Goal: Transaction & Acquisition: Purchase product/service

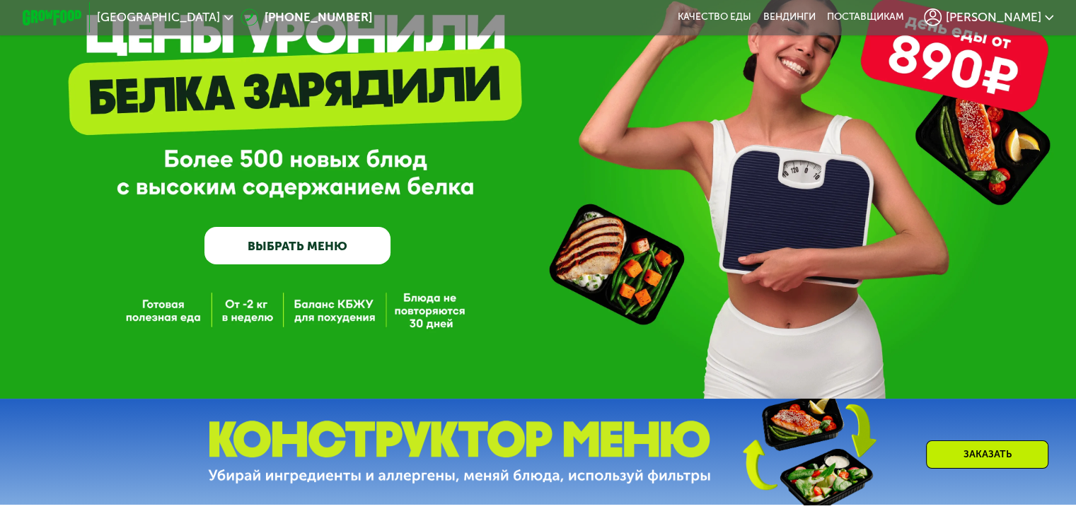
scroll to position [141, 0]
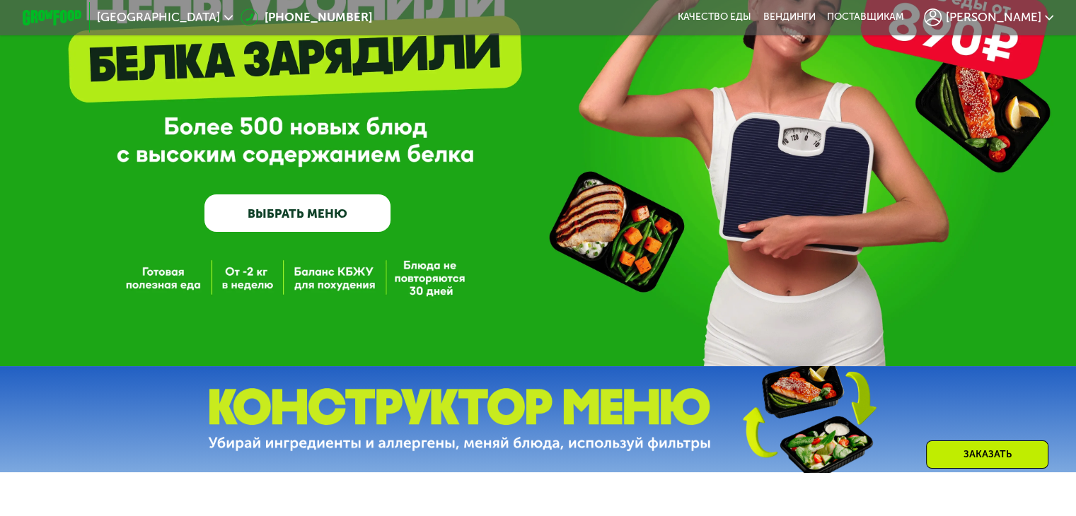
click at [311, 204] on link "ВЫБРАТЬ МЕНЮ" at bounding box center [297, 213] width 186 height 37
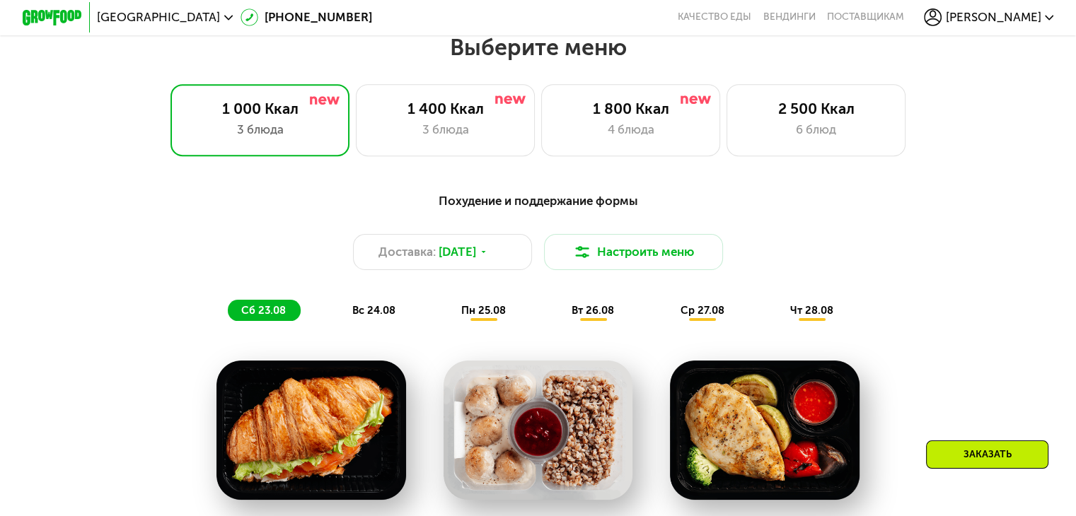
scroll to position [636, 0]
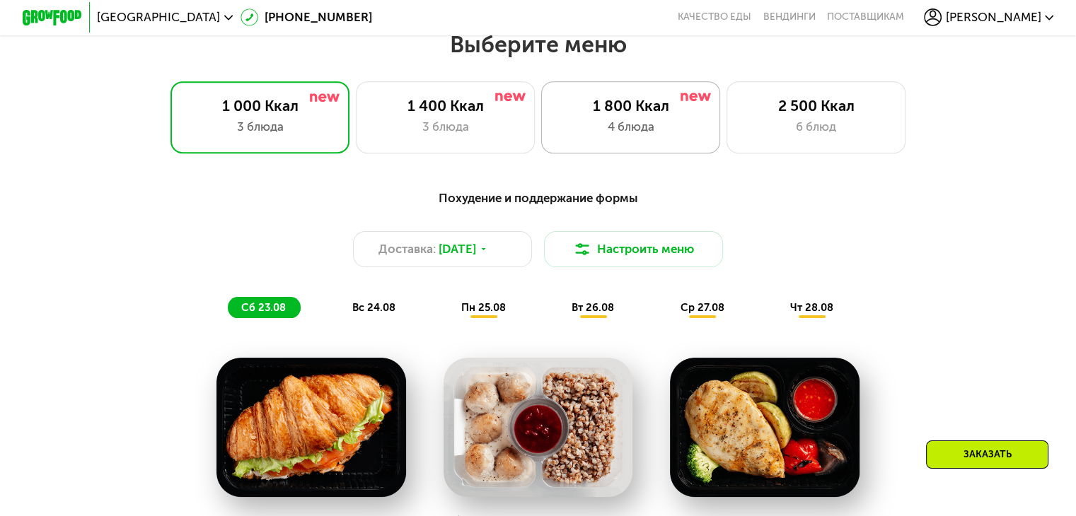
click at [646, 136] on div "4 блюда" at bounding box center [631, 127] width 148 height 18
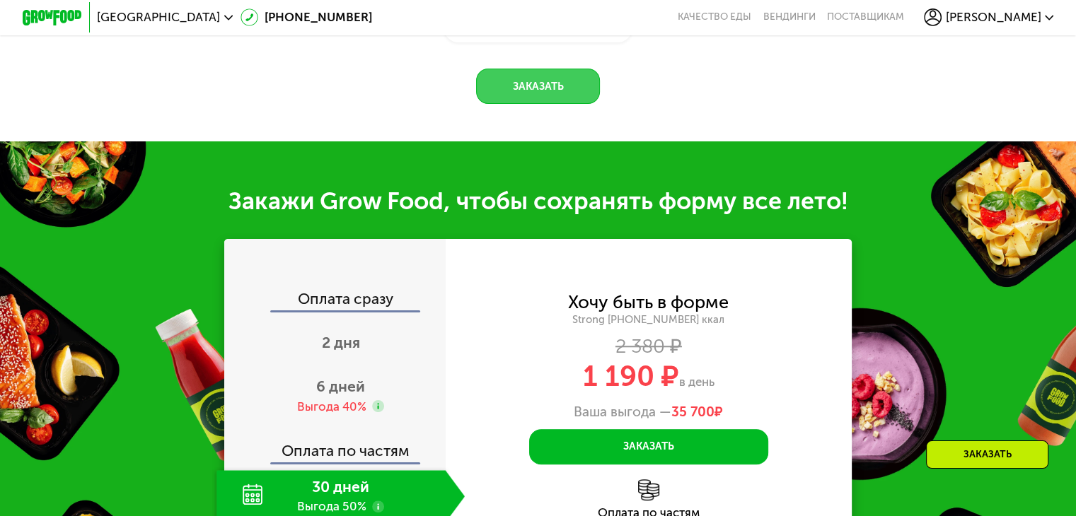
click at [553, 105] on button "Заказать" at bounding box center [538, 87] width 124 height 36
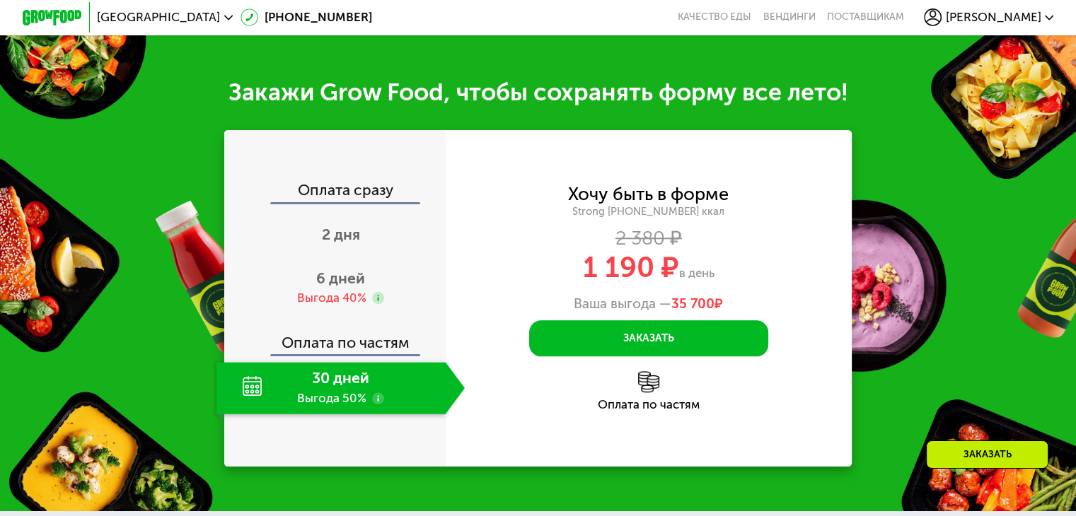
scroll to position [1570, 0]
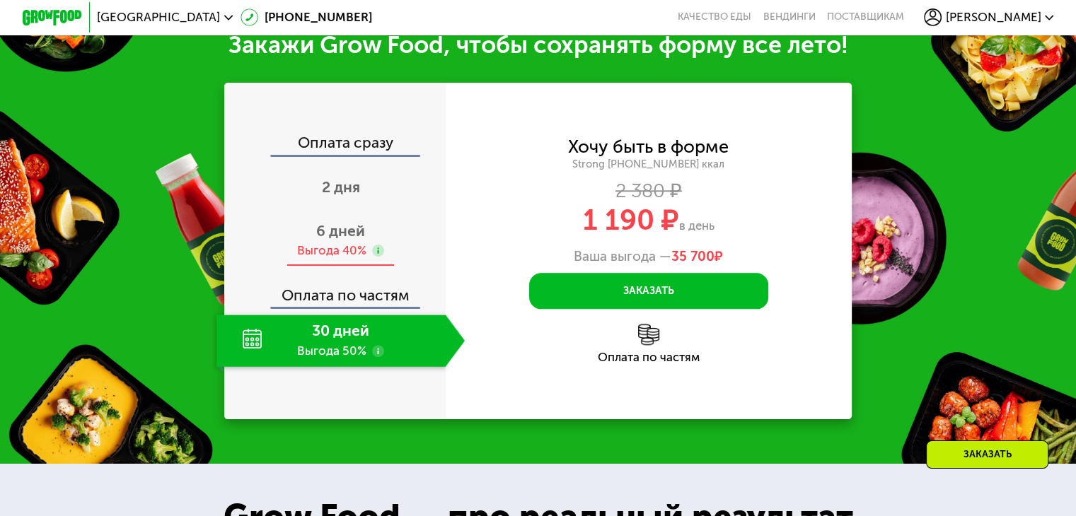
click at [347, 259] on div "Выгода 40%" at bounding box center [331, 251] width 69 height 16
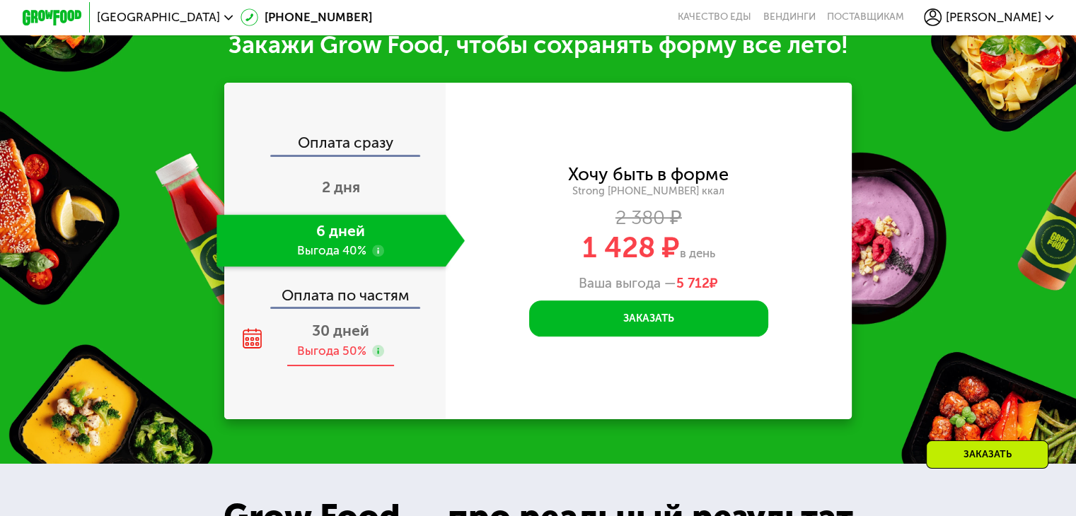
click at [347, 359] on div "Выгода 50%" at bounding box center [331, 351] width 69 height 16
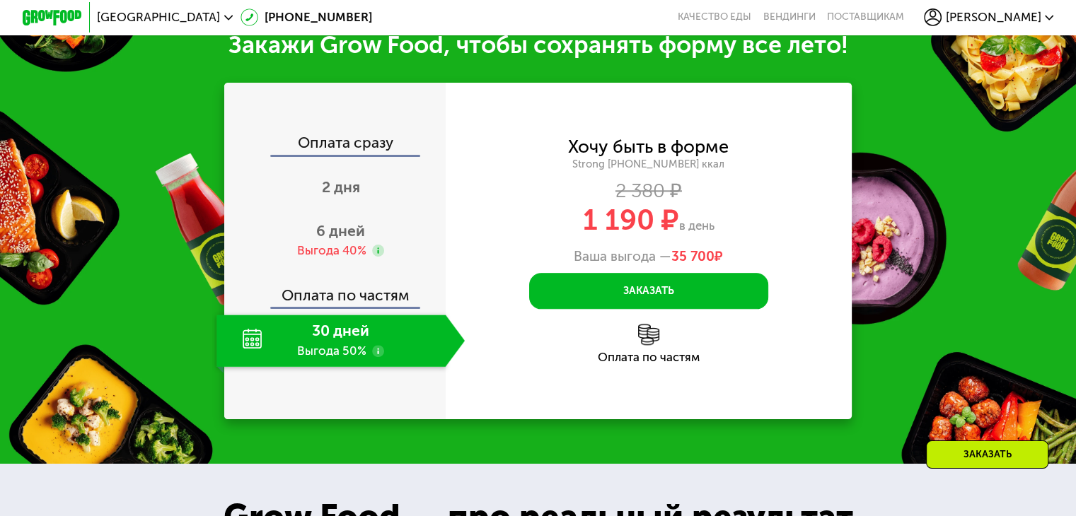
click at [673, 364] on div "Оплата по частям" at bounding box center [649, 344] width 407 height 40
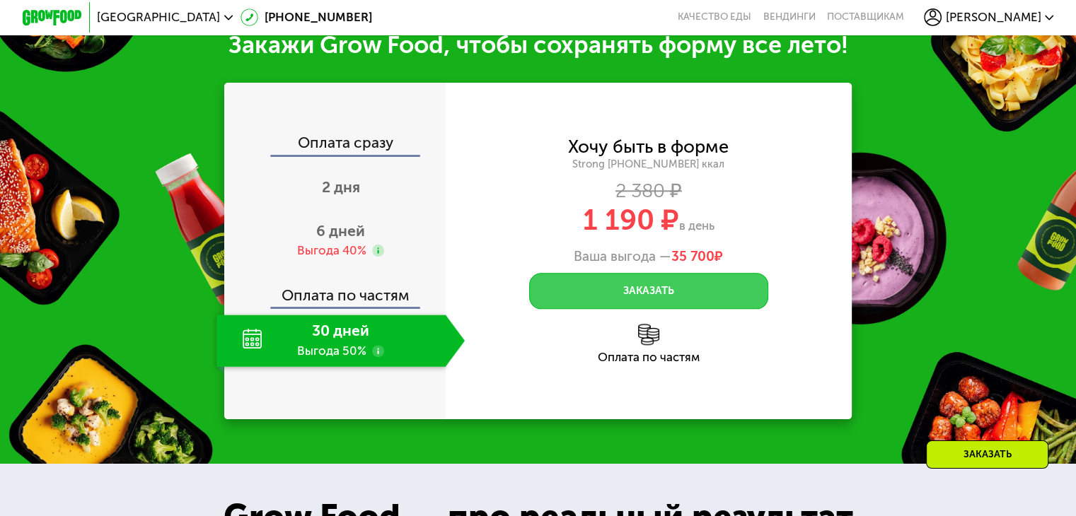
click at [690, 309] on button "Заказать" at bounding box center [648, 291] width 239 height 36
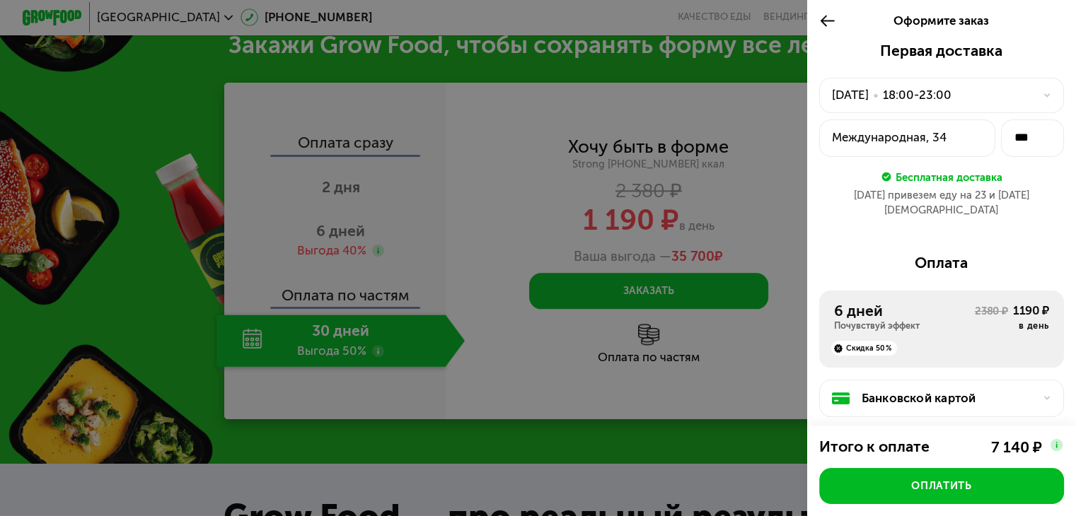
click at [974, 88] on div "[DATE] • 18:00-23:00" at bounding box center [933, 95] width 202 height 18
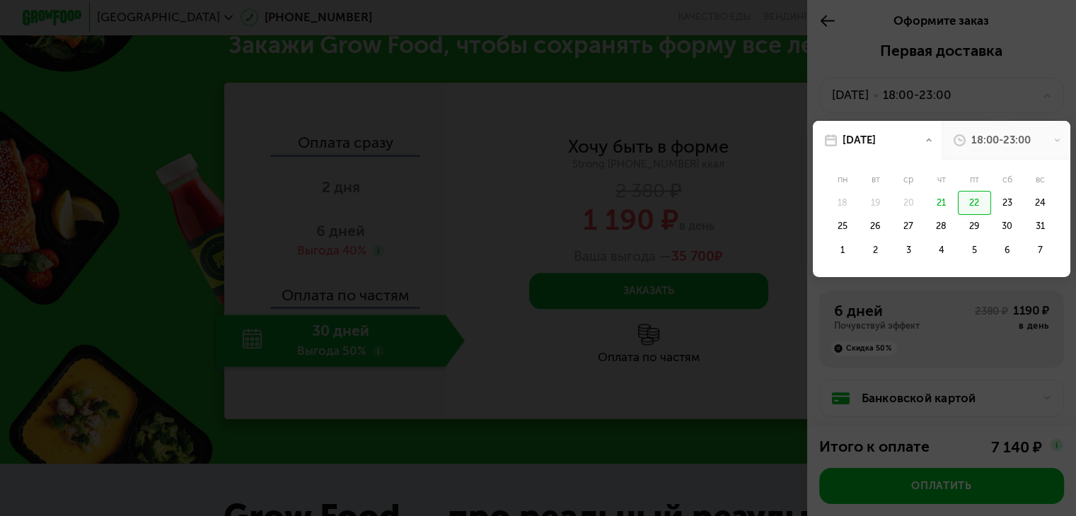
click at [953, 109] on div at bounding box center [538, 258] width 1076 height 516
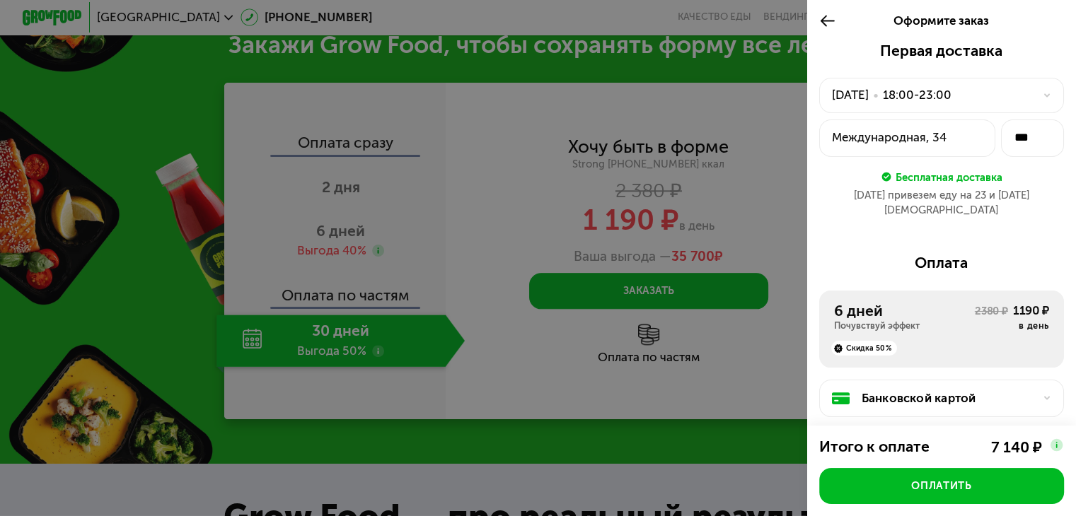
click at [1034, 97] on div at bounding box center [1043, 95] width 18 height 9
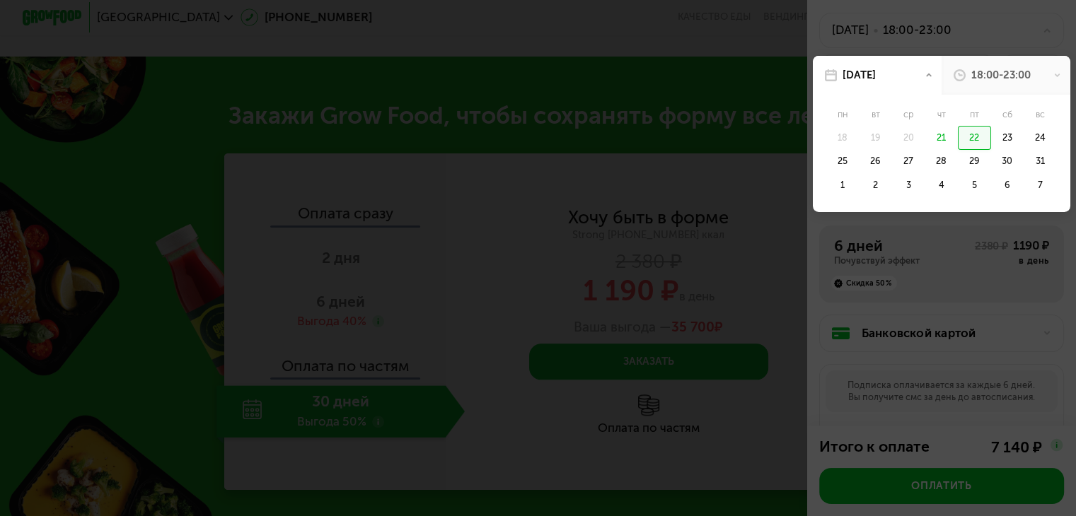
scroll to position [71, 0]
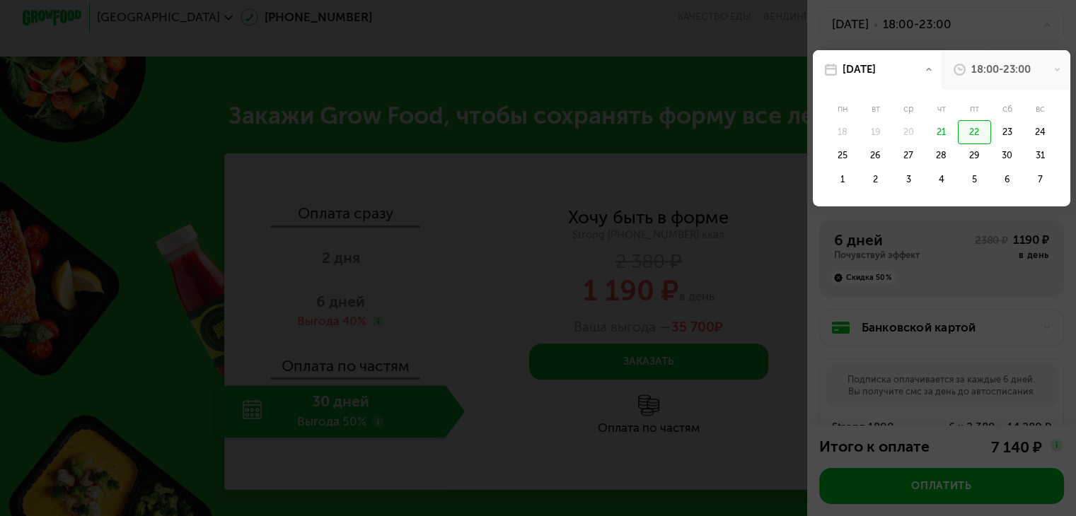
click at [983, 86] on div "18:00-23:00" at bounding box center [1006, 69] width 129 height 39
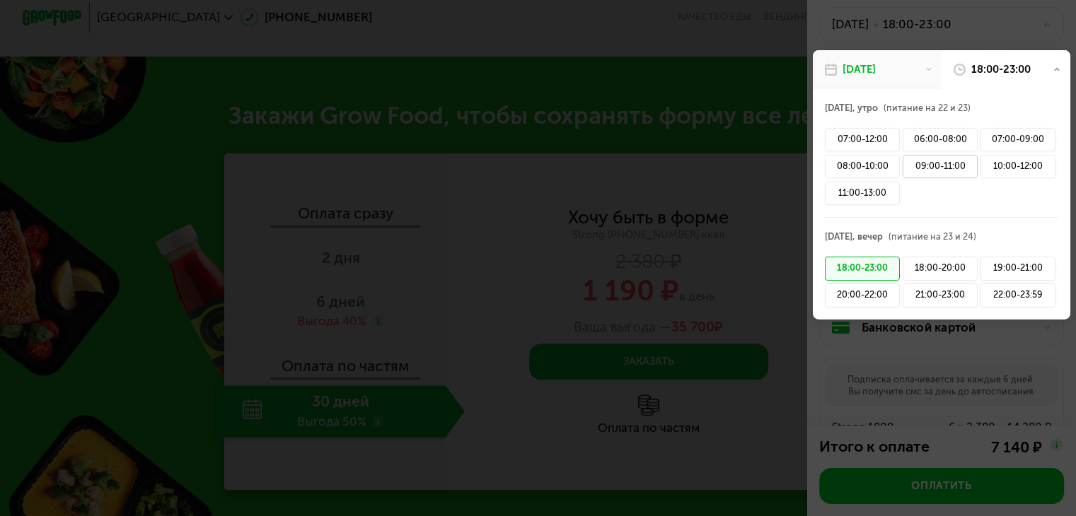
click at [938, 168] on div "09:00-11:00" at bounding box center [940, 167] width 75 height 24
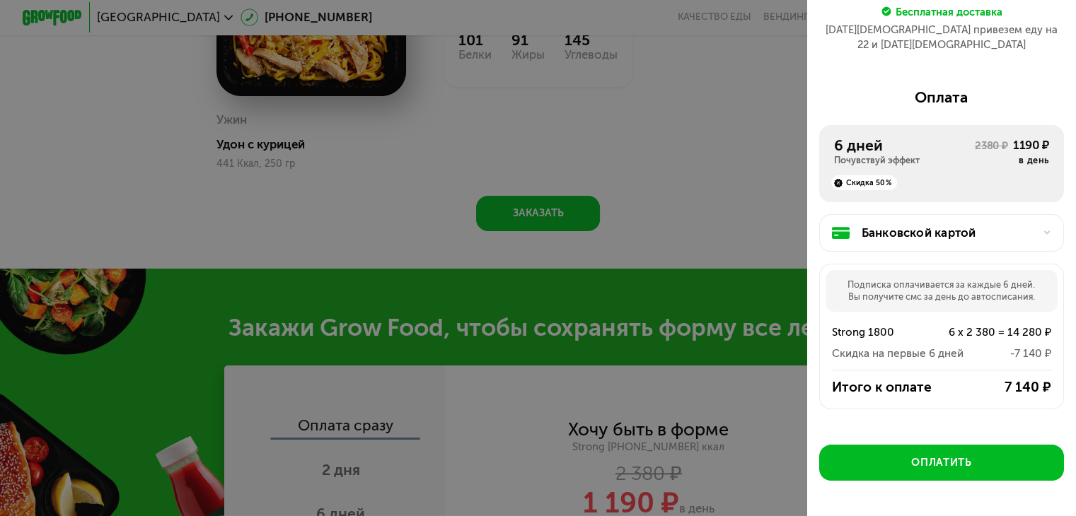
scroll to position [208, 0]
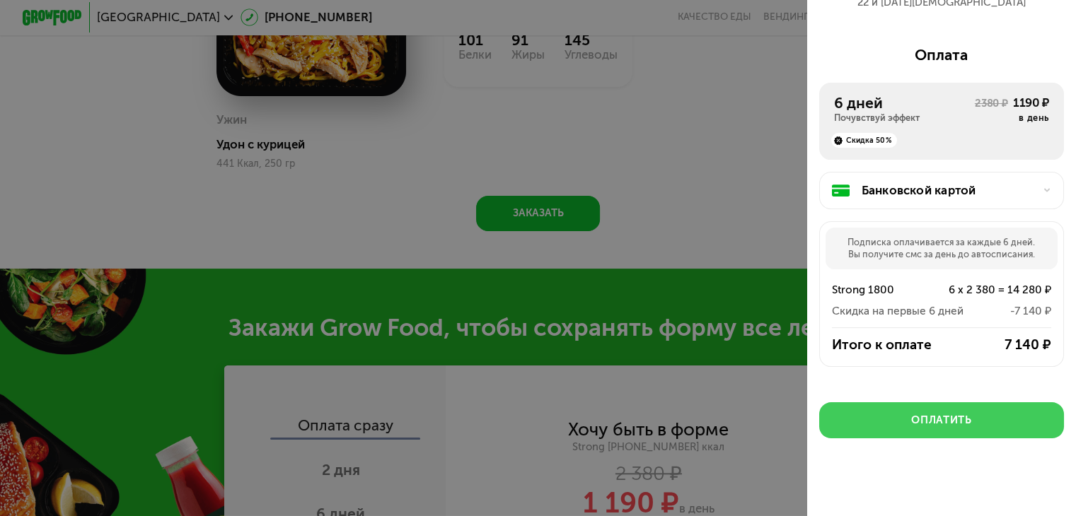
click at [988, 403] on button "Оплатить" at bounding box center [941, 421] width 245 height 36
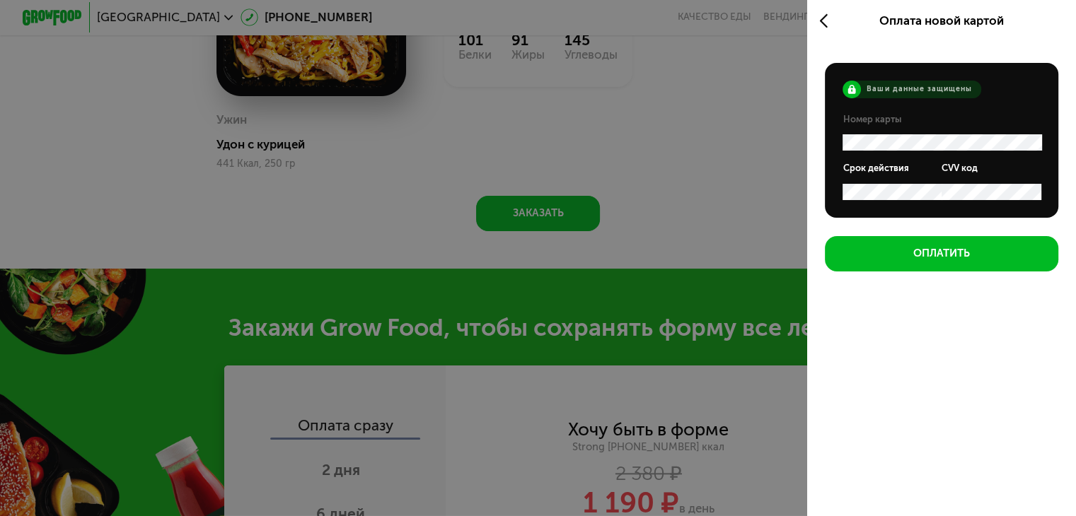
scroll to position [0, 0]
click at [825, 26] on icon at bounding box center [827, 21] width 17 height 18
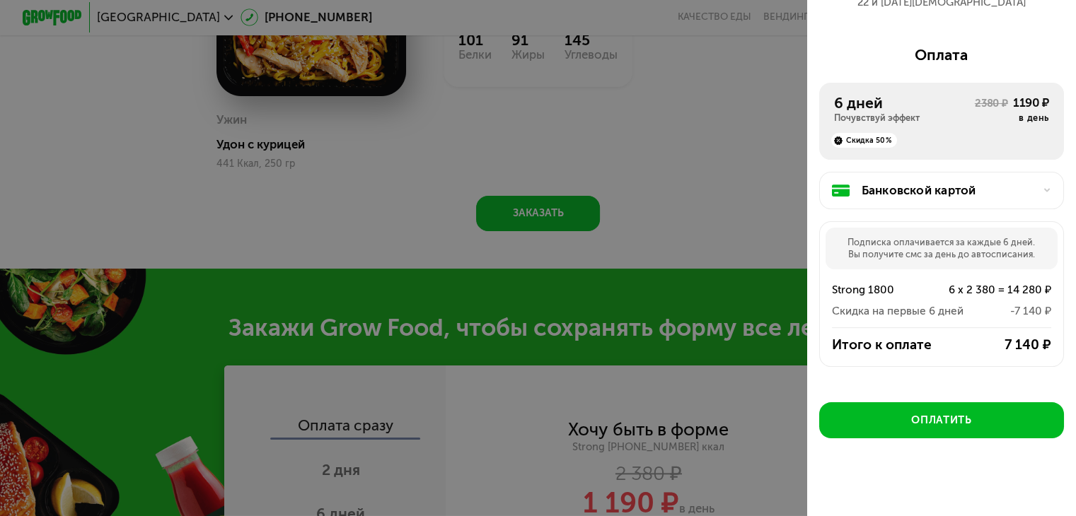
click at [1044, 189] on use at bounding box center [1047, 191] width 6 height 4
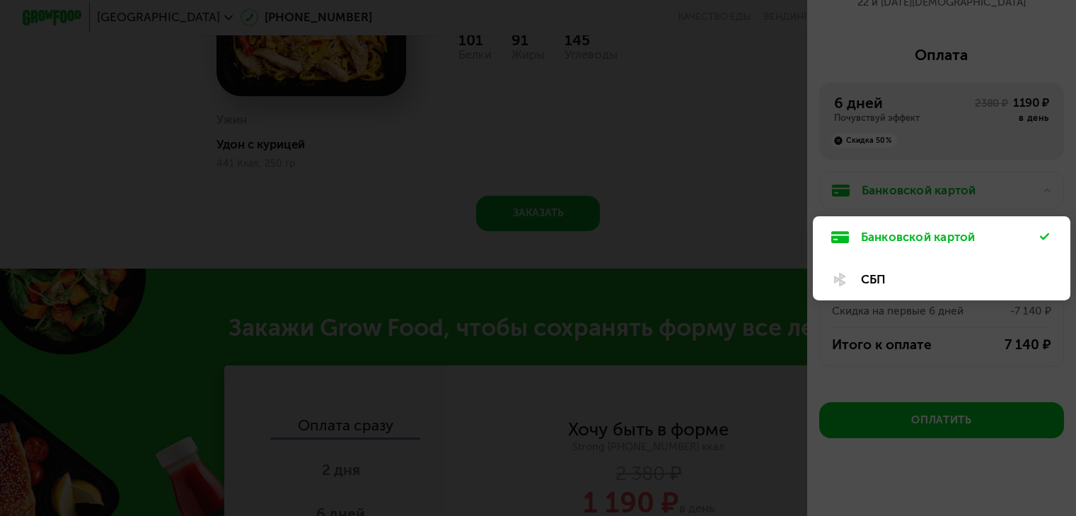
click at [883, 276] on div "СБП" at bounding box center [951, 280] width 180 height 18
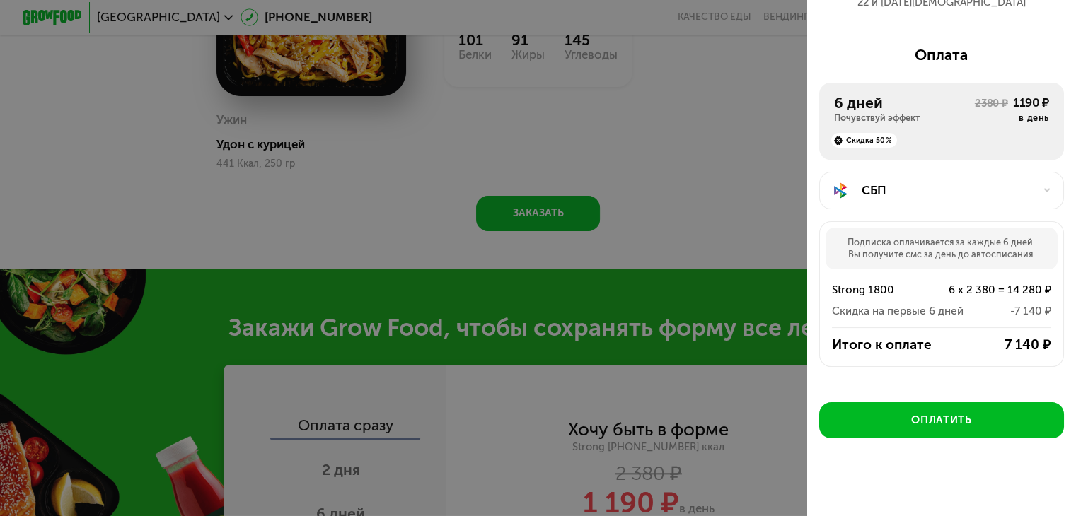
click at [664, 163] on div at bounding box center [538, 258] width 1076 height 516
click at [840, 125] on div "Скидка 50%" at bounding box center [941, 137] width 215 height 24
click at [1005, 46] on div "Оплата" at bounding box center [941, 55] width 245 height 18
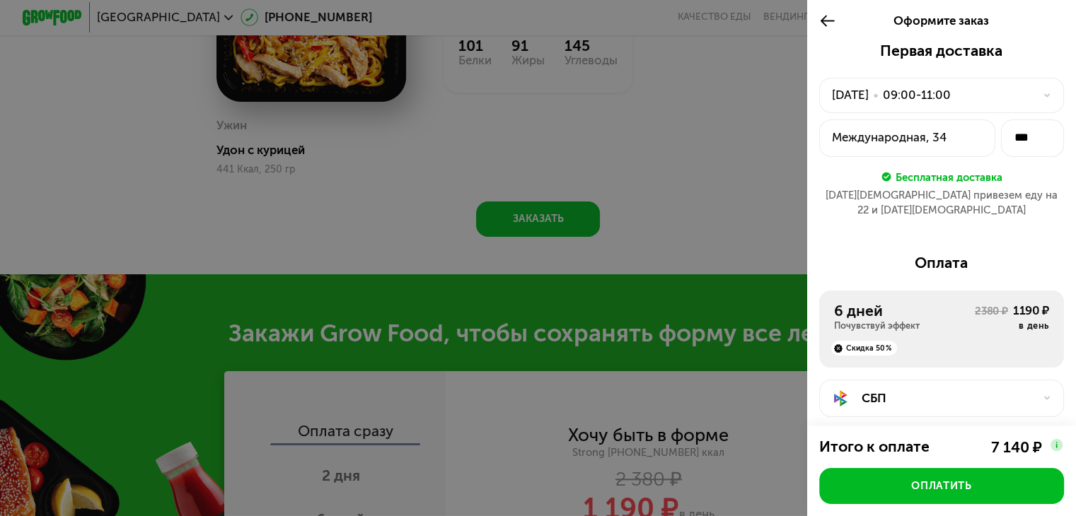
scroll to position [1145, 0]
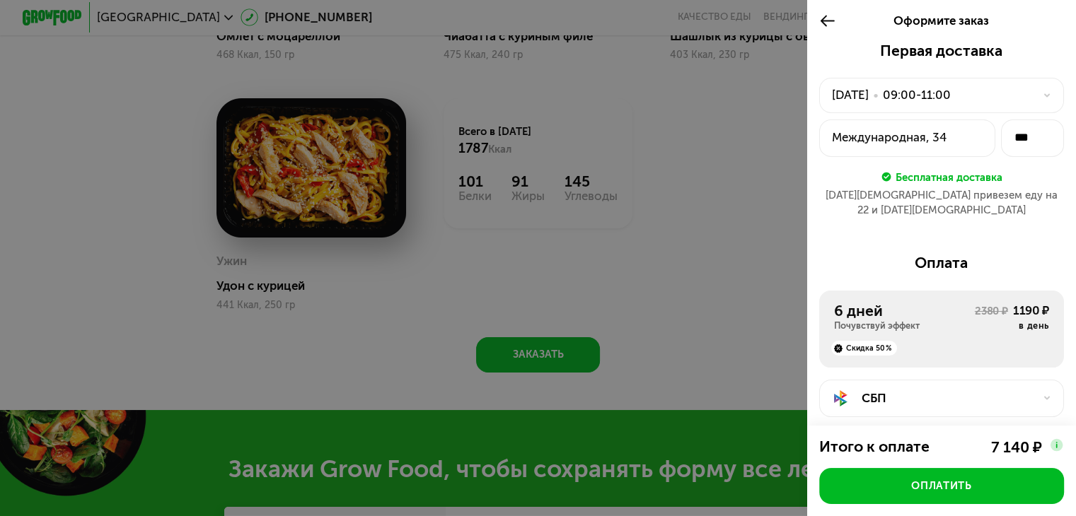
click at [1034, 91] on div "22 авг, пт • 09:00-11:00" at bounding box center [941, 96] width 245 height 36
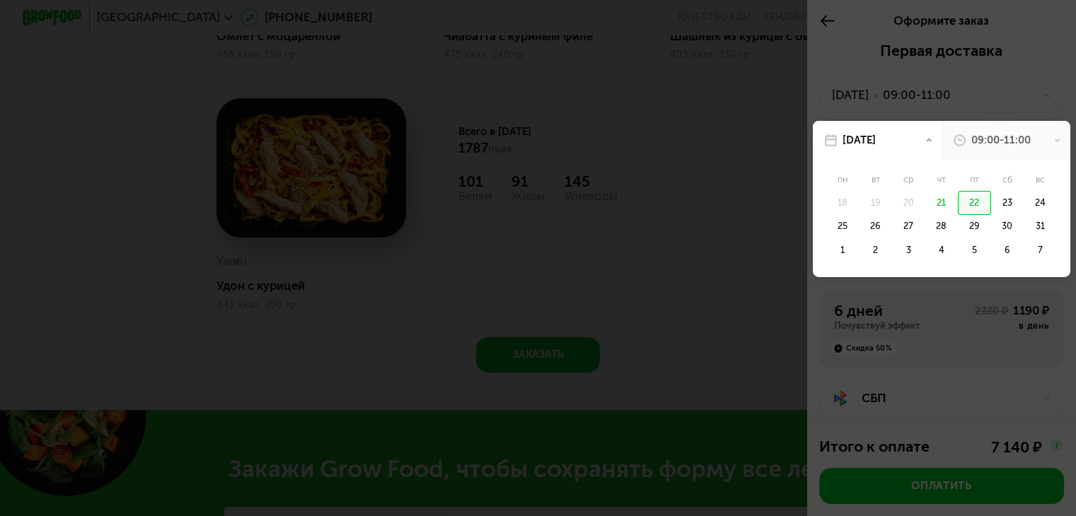
click at [1030, 66] on div at bounding box center [538, 258] width 1076 height 516
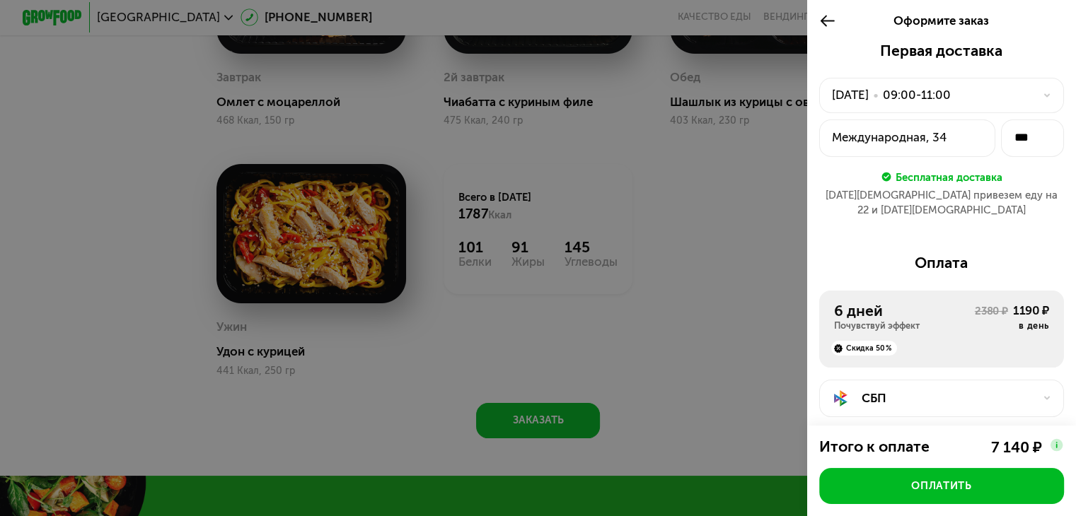
scroll to position [1075, 0]
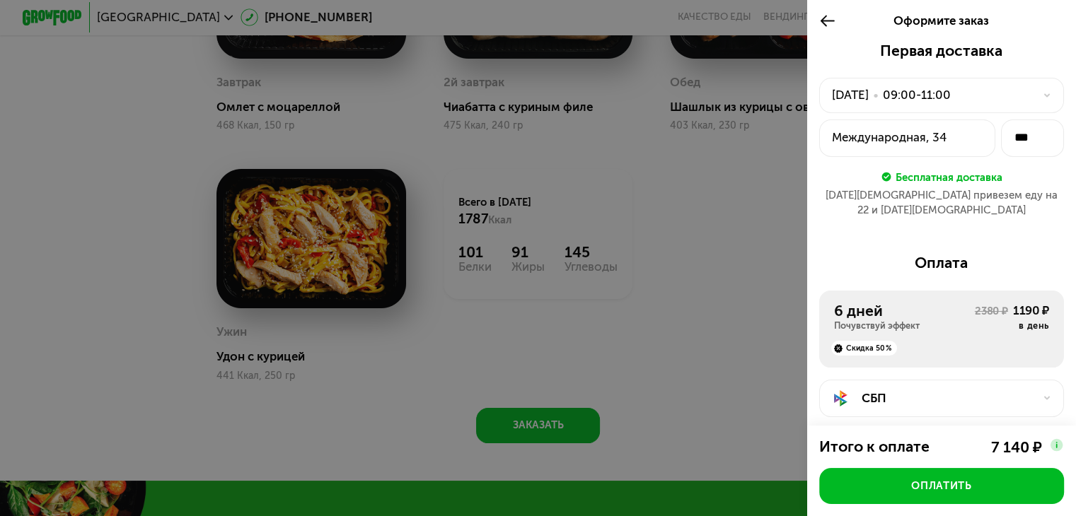
click at [1024, 88] on div "22 авг, пт • 09:00-11:00" at bounding box center [941, 96] width 245 height 36
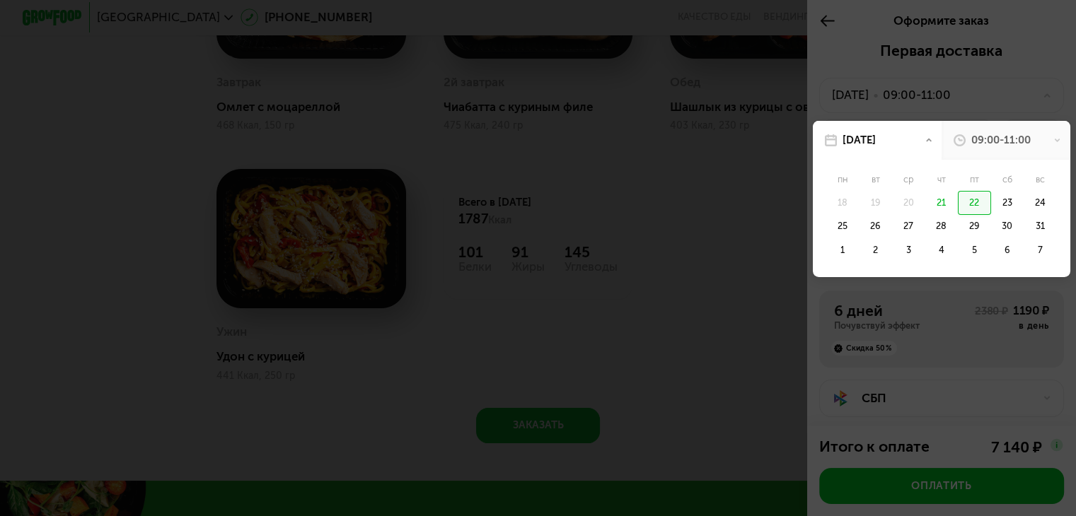
click at [1024, 88] on div at bounding box center [538, 258] width 1076 height 516
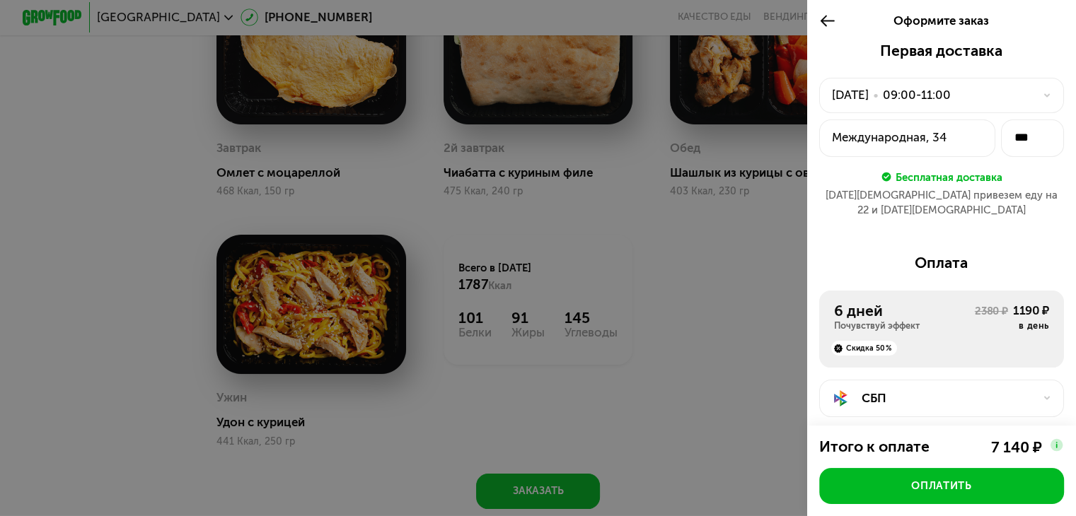
scroll to position [1004, 0]
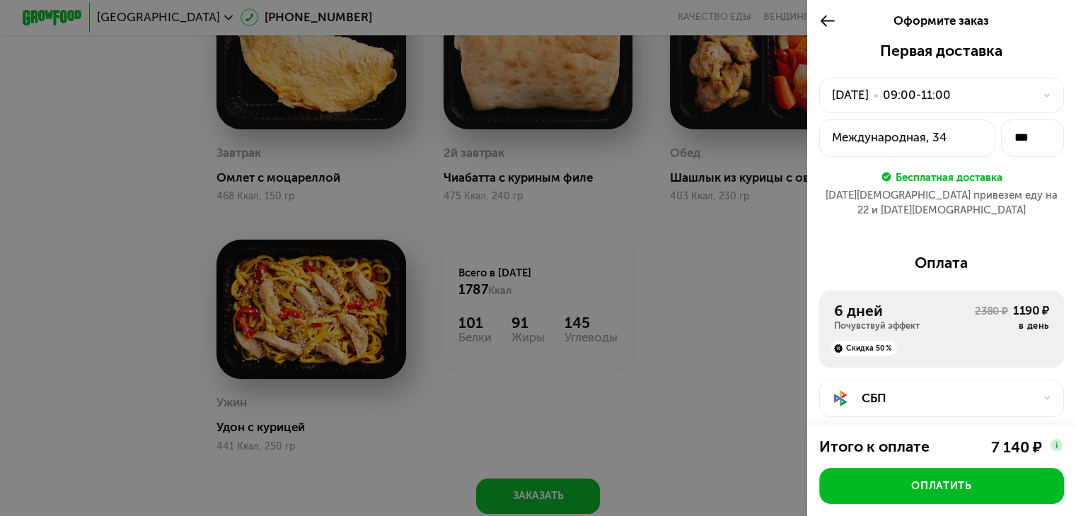
click at [1043, 93] on icon at bounding box center [1047, 95] width 9 height 9
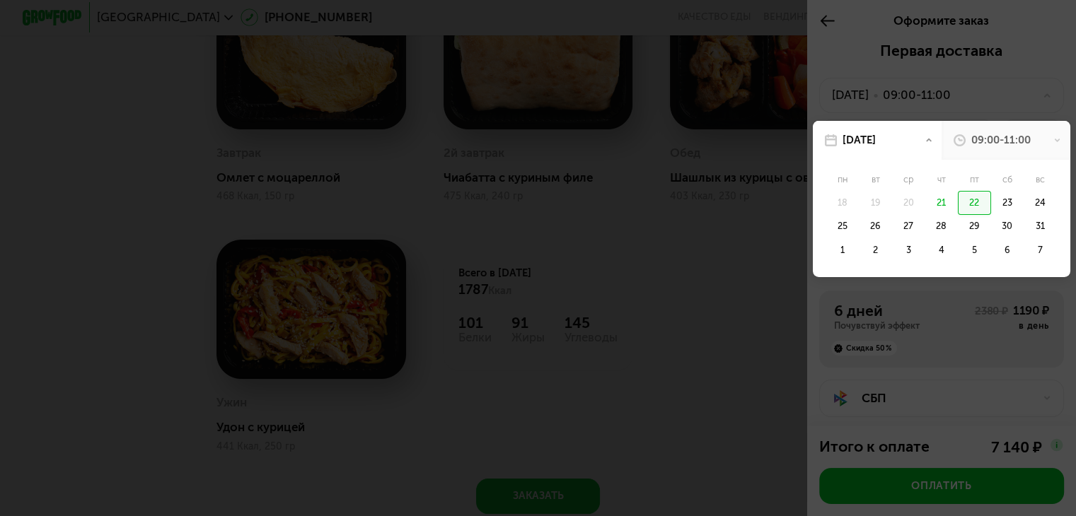
click at [1034, 93] on div at bounding box center [538, 258] width 1076 height 516
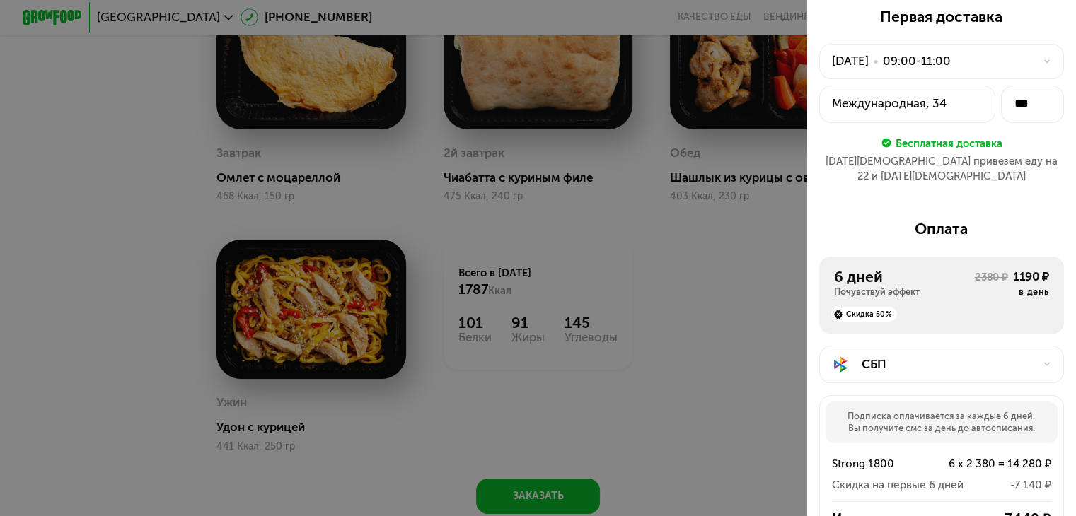
scroll to position [0, 0]
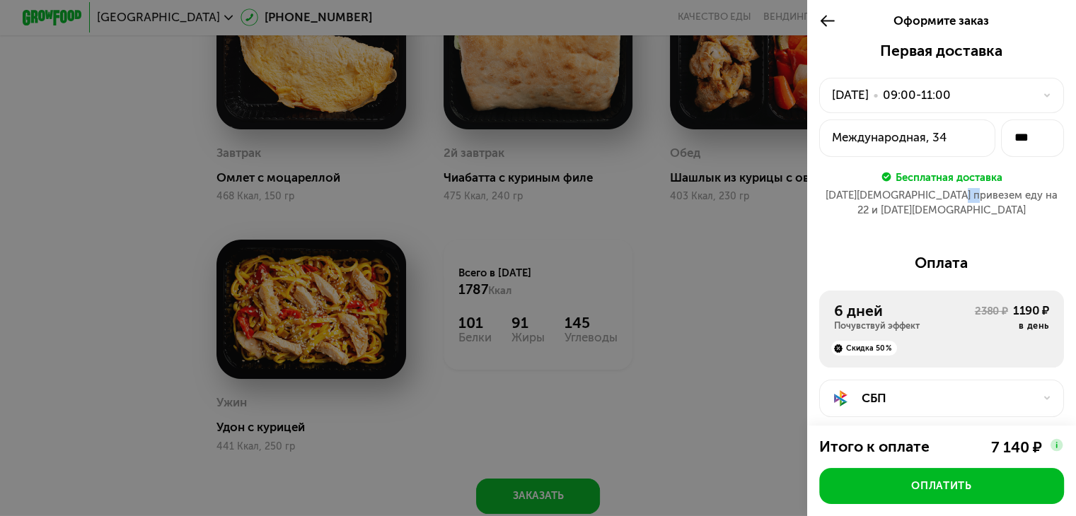
drag, startPoint x: 971, startPoint y: 197, endPoint x: 982, endPoint y: 197, distance: 10.6
click at [982, 197] on div "[DATE][DEMOGRAPHIC_DATA] привезем еду на 22 и [DATE][DEMOGRAPHIC_DATA]" at bounding box center [941, 203] width 245 height 30
click at [975, 199] on div "[DATE][DEMOGRAPHIC_DATA] привезем еду на 22 и [DATE][DEMOGRAPHIC_DATA]" at bounding box center [941, 203] width 245 height 30
drag, startPoint x: 966, startPoint y: 197, endPoint x: 1025, endPoint y: 193, distance: 59.5
click at [1025, 193] on div "[DATE][DEMOGRAPHIC_DATA] привезем еду на 22 и [DATE][DEMOGRAPHIC_DATA]" at bounding box center [941, 203] width 245 height 30
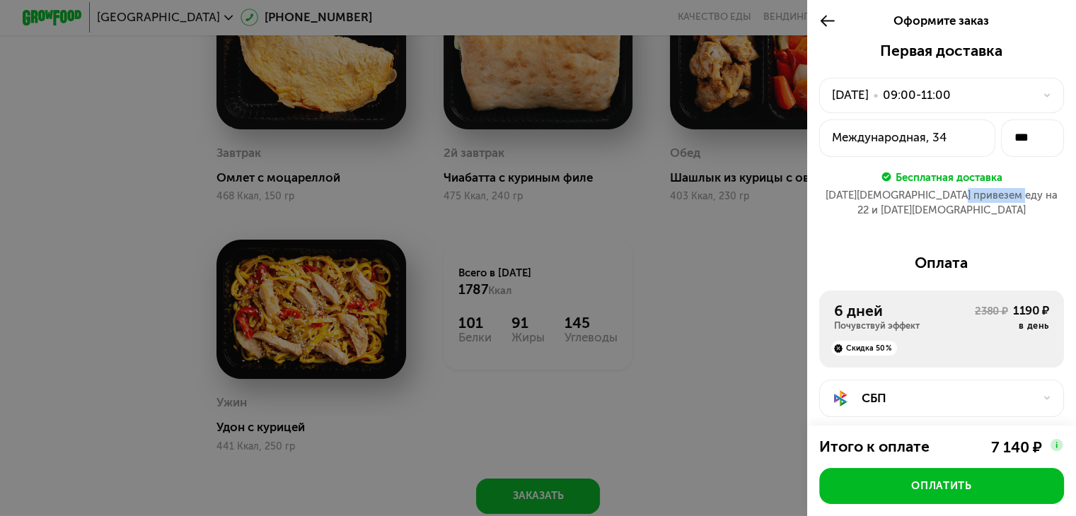
click at [1010, 193] on div "[DATE][DEMOGRAPHIC_DATA] привезем еду на 22 и [DATE][DEMOGRAPHIC_DATA]" at bounding box center [941, 203] width 245 height 30
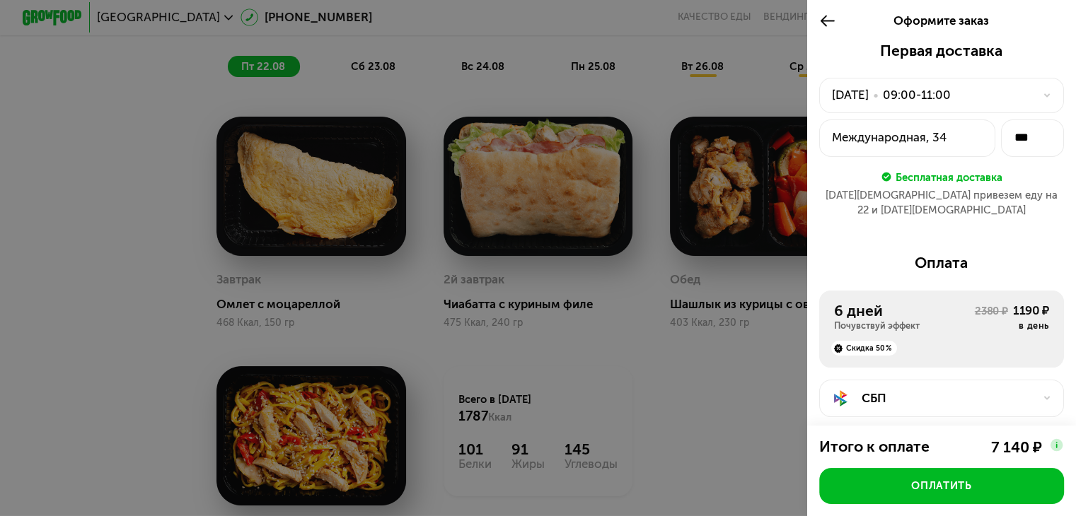
scroll to position [792, 0]
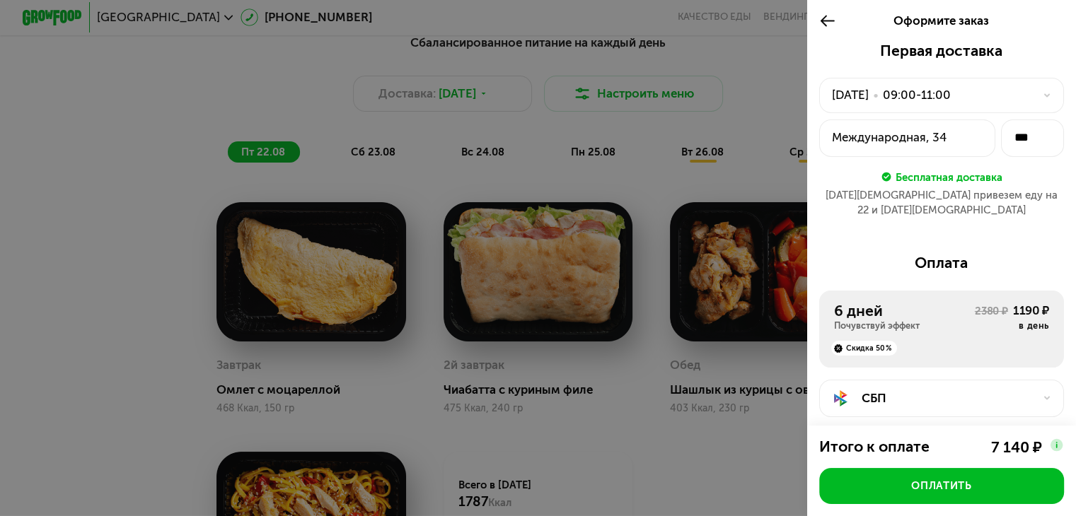
click at [947, 93] on div "09:00-11:00" at bounding box center [917, 95] width 68 height 18
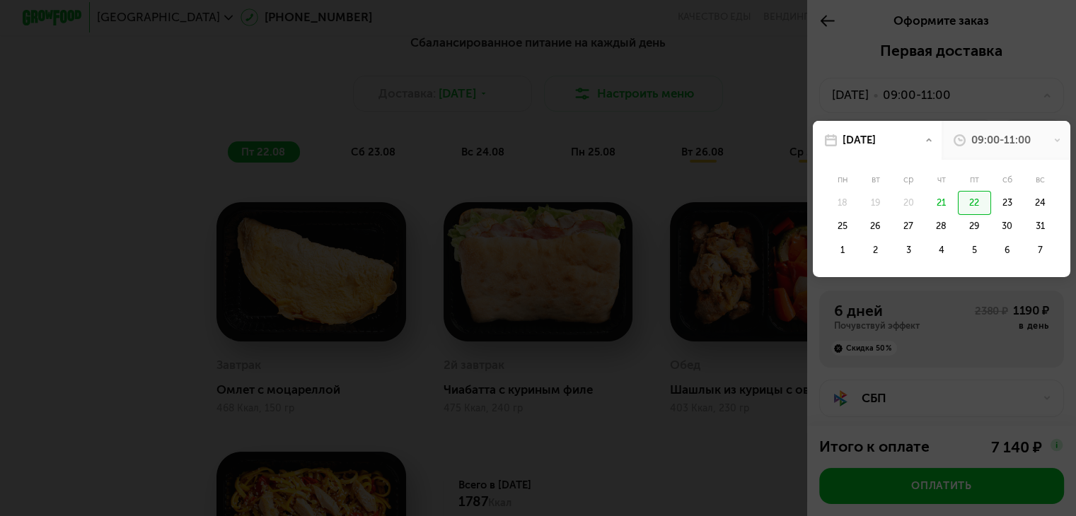
click at [914, 91] on div at bounding box center [538, 258] width 1076 height 516
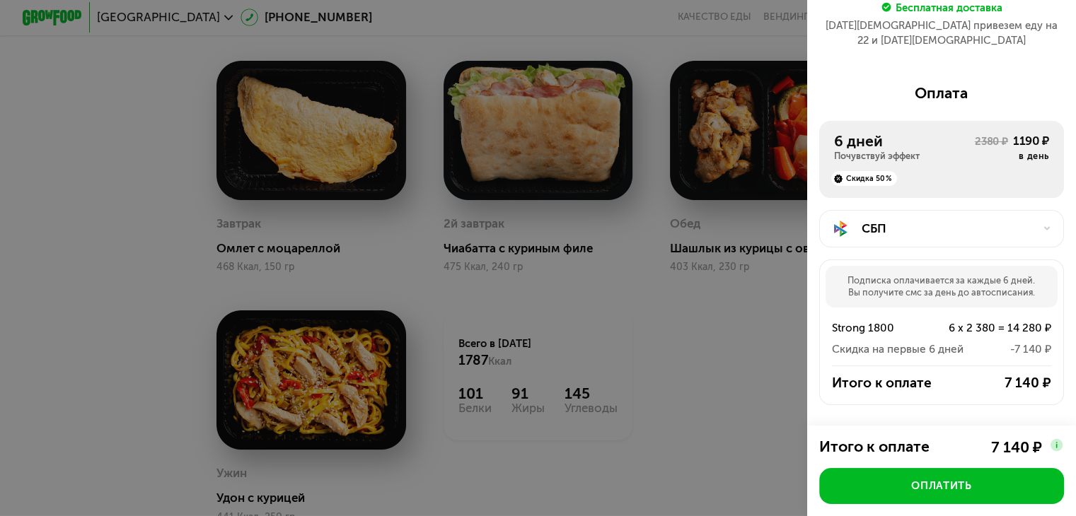
scroll to position [208, 0]
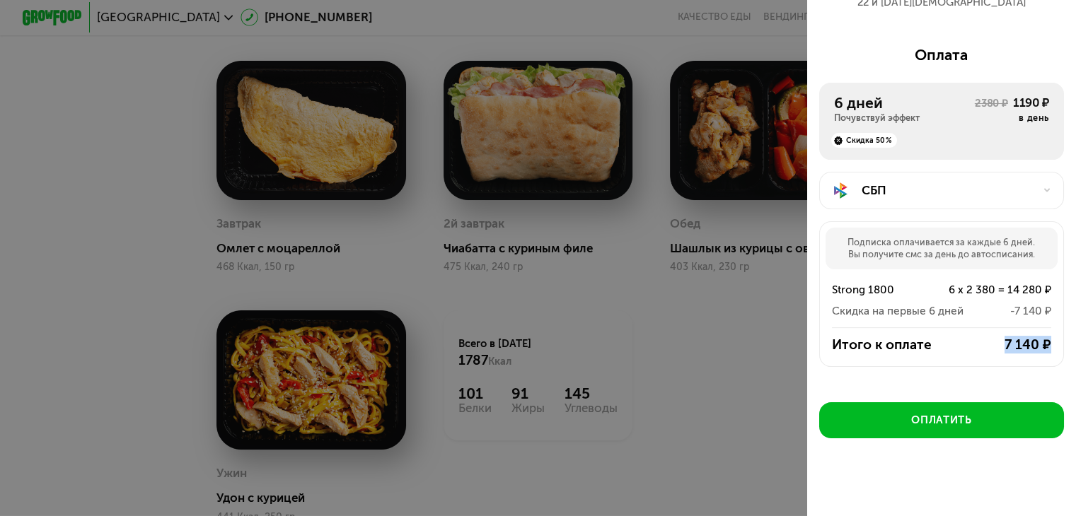
drag, startPoint x: 993, startPoint y: 329, endPoint x: 1043, endPoint y: 340, distance: 52.2
click at [1043, 340] on div "Итого к оплате 7 140 ₽" at bounding box center [941, 345] width 243 height 18
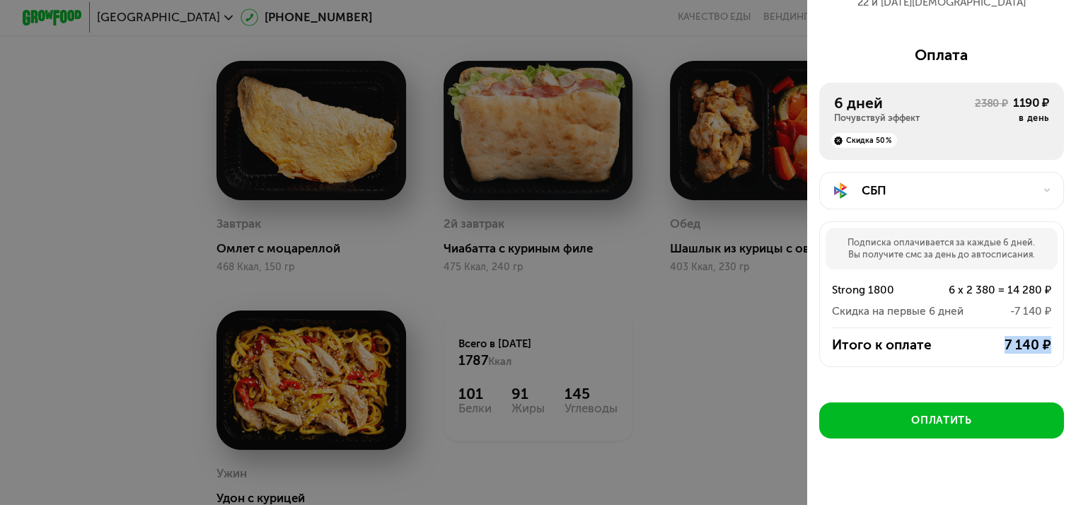
click at [1030, 340] on div "7 140 ₽" at bounding box center [1001, 345] width 99 height 18
click at [997, 336] on div "7 140 ₽" at bounding box center [1001, 345] width 99 height 18
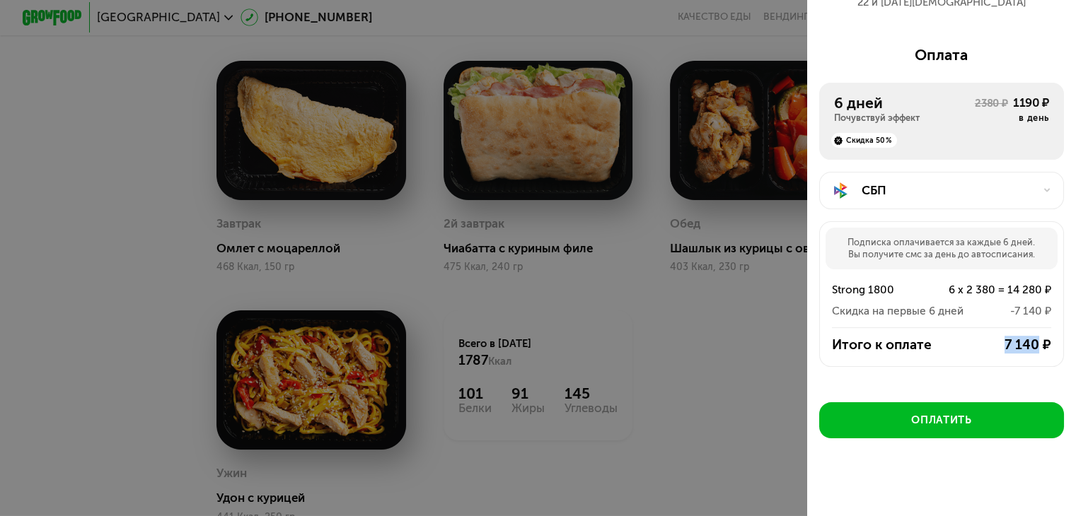
drag, startPoint x: 993, startPoint y: 335, endPoint x: 1024, endPoint y: 332, distance: 31.3
click at [1024, 336] on div "7 140 ₽" at bounding box center [1001, 345] width 99 height 18
click at [1023, 336] on div "7 140 ₽" at bounding box center [1001, 345] width 99 height 18
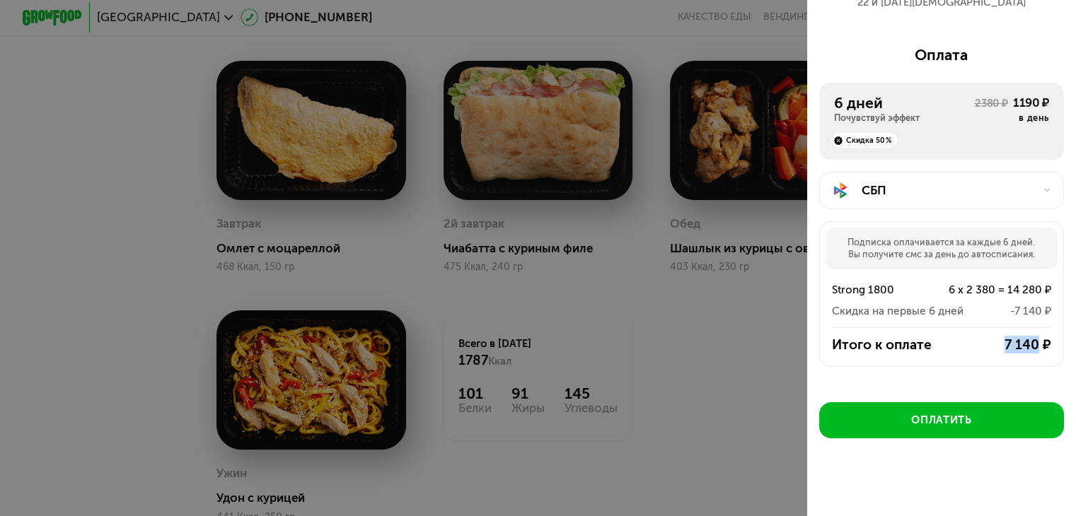
click at [1007, 336] on div "7 140 ₽" at bounding box center [1001, 345] width 99 height 18
drag, startPoint x: 986, startPoint y: 328, endPoint x: 1022, endPoint y: 326, distance: 35.4
click at [1022, 336] on div "7 140 ₽" at bounding box center [1001, 345] width 99 height 18
click at [1002, 336] on div "7 140 ₽" at bounding box center [1001, 345] width 99 height 18
click at [920, 443] on div "Первая доставка 22 авг, пт • 09:00-11:00 Международная, 34 *** Бесплатная доста…" at bounding box center [941, 179] width 269 height 691
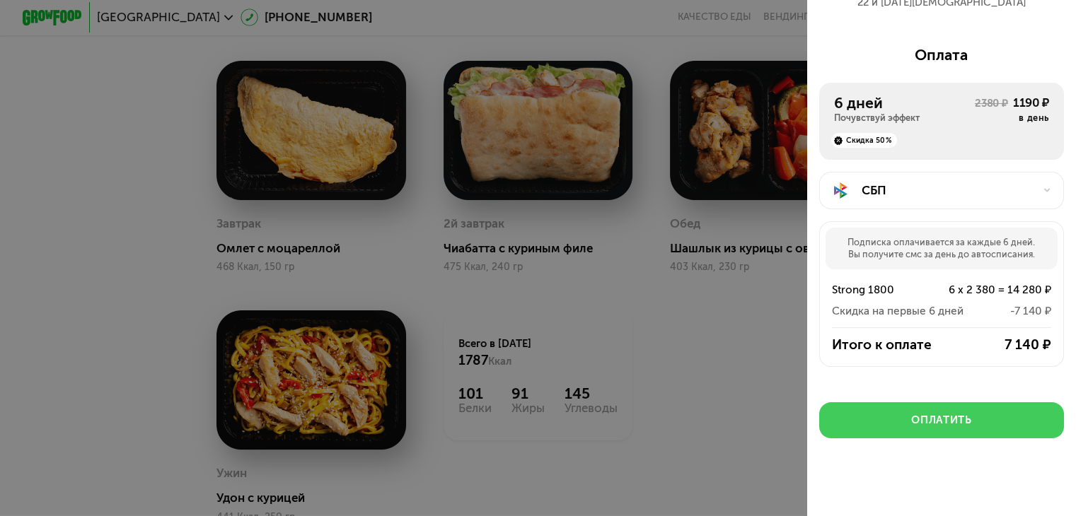
click at [931, 415] on div "Оплатить" at bounding box center [941, 420] width 60 height 15
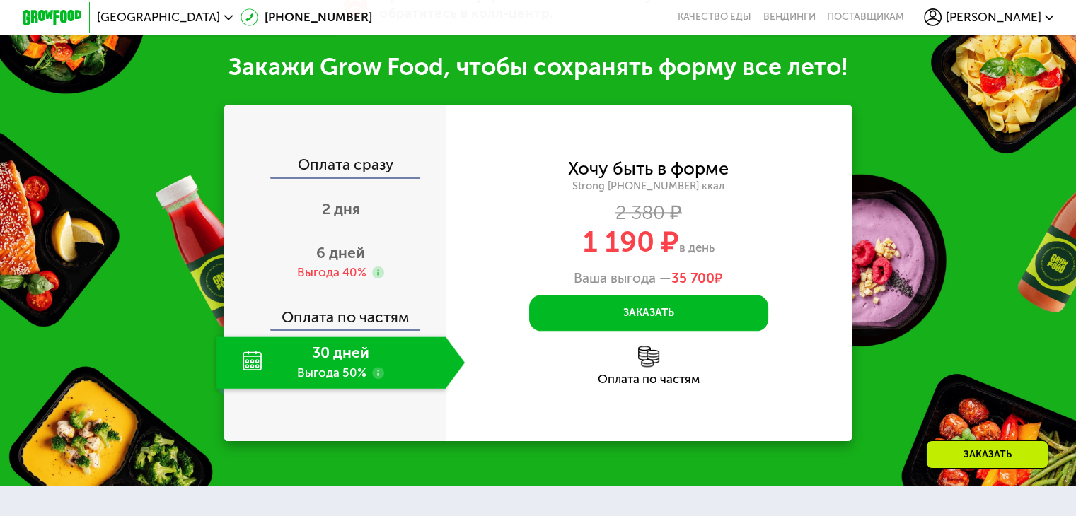
scroll to position [1570, 0]
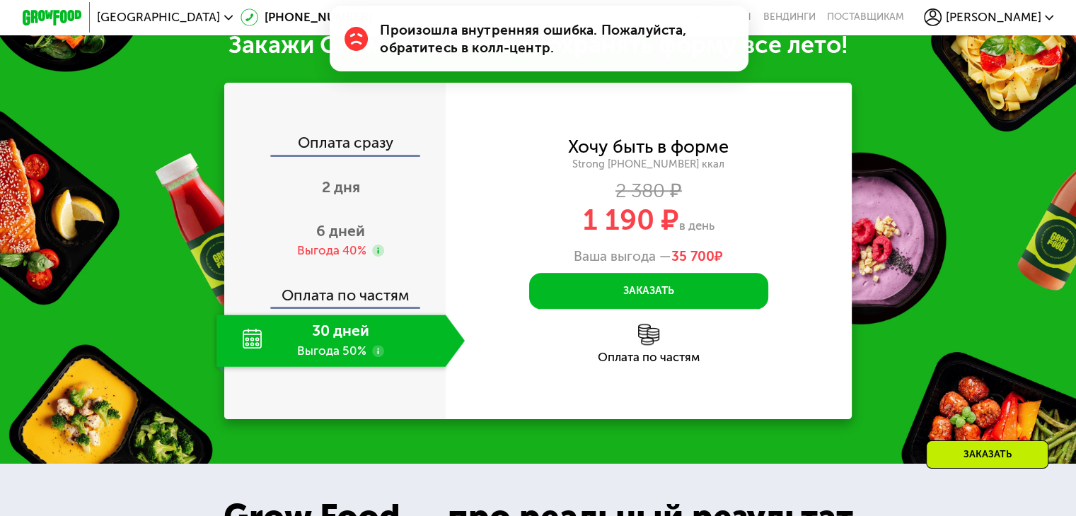
click at [511, 30] on div "Произошла внутренняя ошибка. Пожалуйста, обратитесь в колл-центр." at bounding box center [556, 39] width 353 height 36
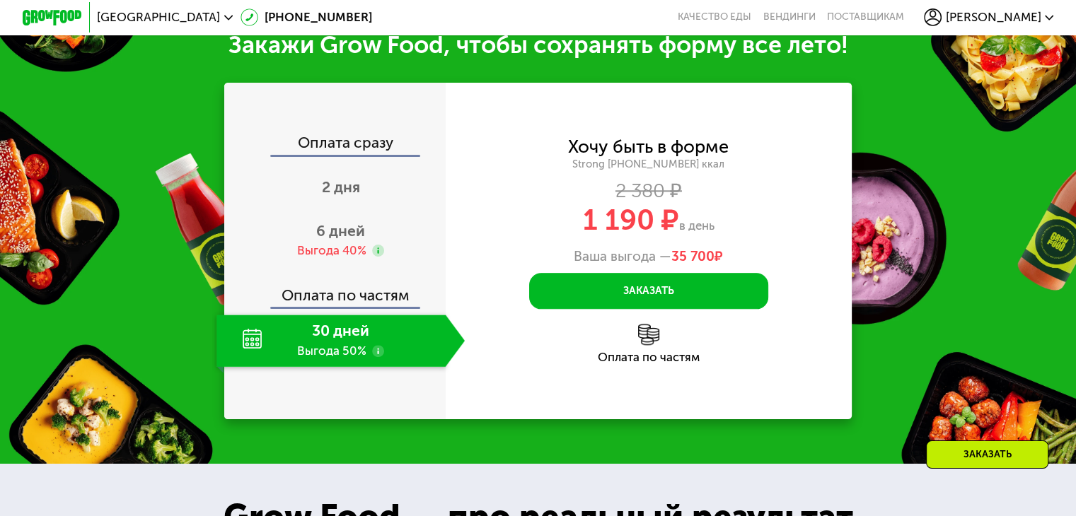
drag, startPoint x: 482, startPoint y: 31, endPoint x: 612, endPoint y: 30, distance: 129.5
click at [611, 30] on div "Произошла внутренняя ошибка. Пожалуйста, обратитесь в колл-центр." at bounding box center [650, 39] width 353 height 36
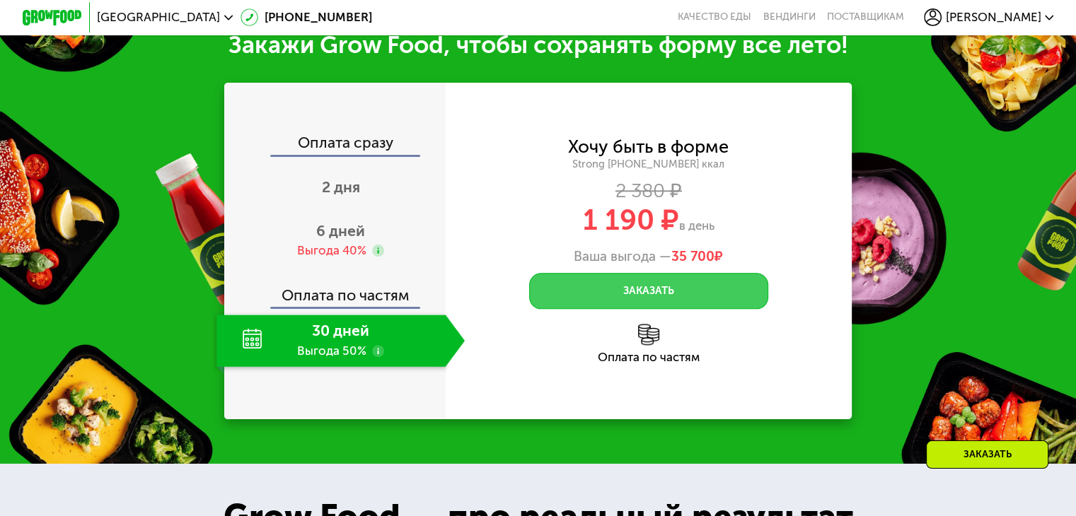
click at [673, 303] on button "Заказать" at bounding box center [648, 291] width 239 height 36
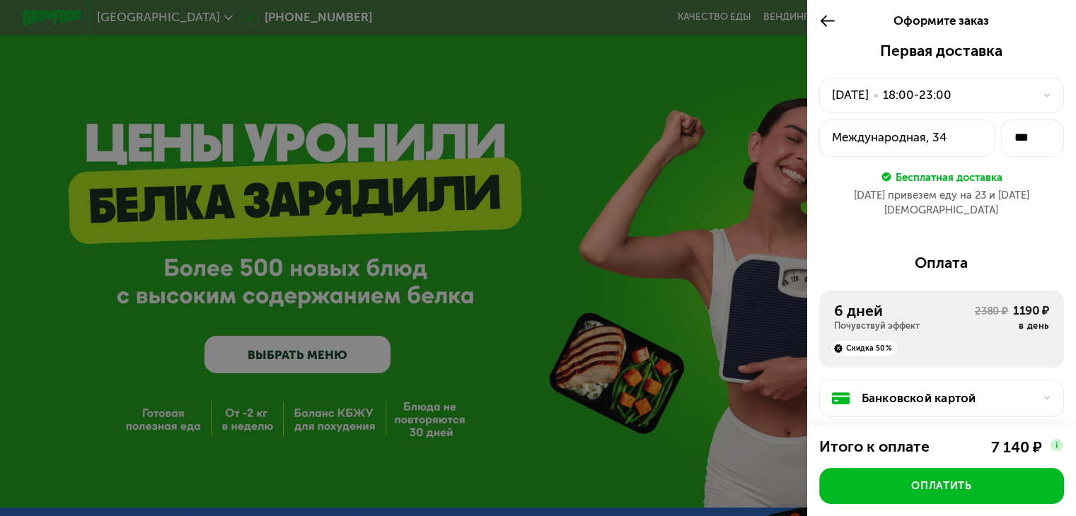
click at [994, 92] on div "[DATE] • 18:00-23:00" at bounding box center [933, 95] width 202 height 18
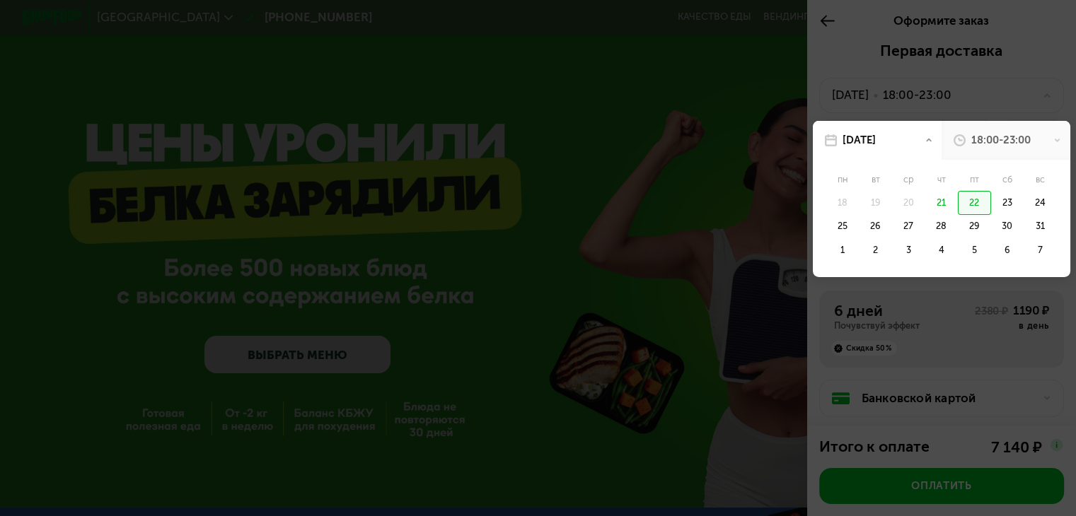
click at [993, 132] on div "18:00-23:00" at bounding box center [1006, 140] width 129 height 39
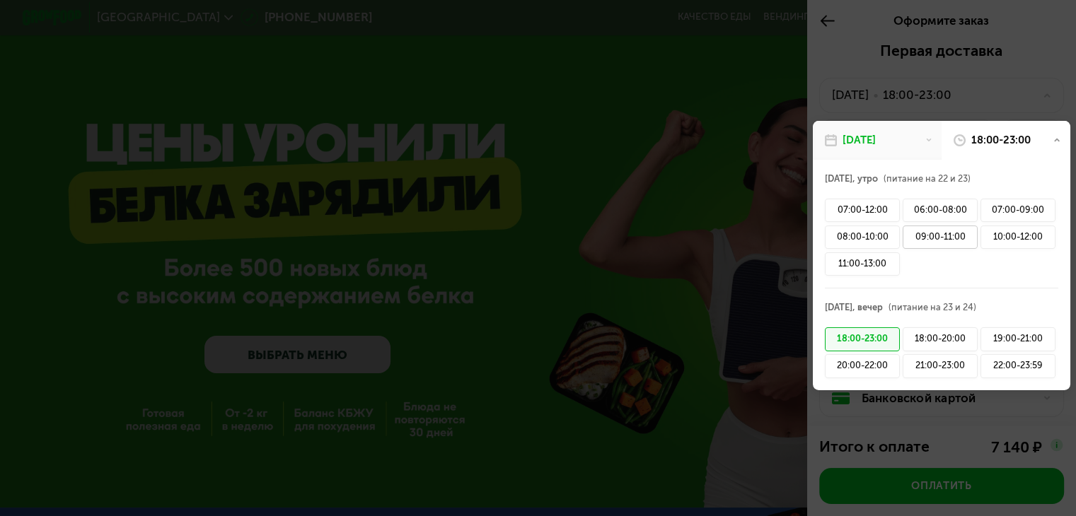
click at [932, 236] on div "09:00-11:00" at bounding box center [940, 238] width 75 height 24
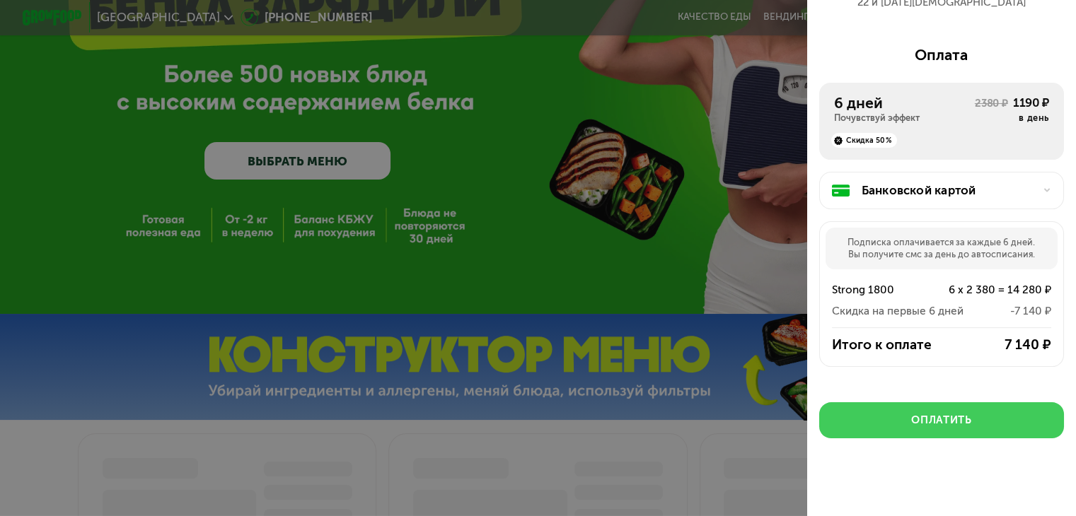
scroll to position [212, 0]
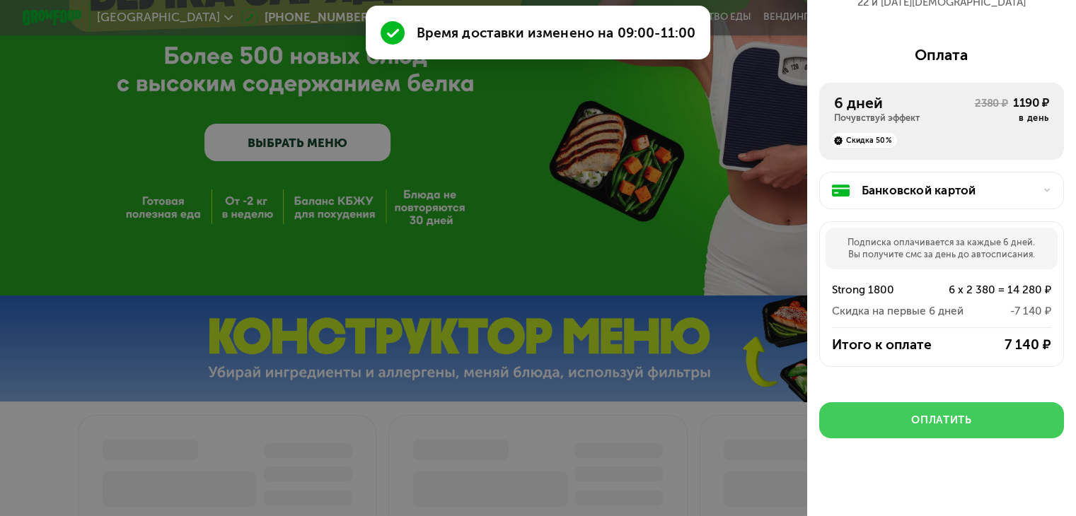
click at [970, 417] on button "Оплатить" at bounding box center [941, 421] width 245 height 36
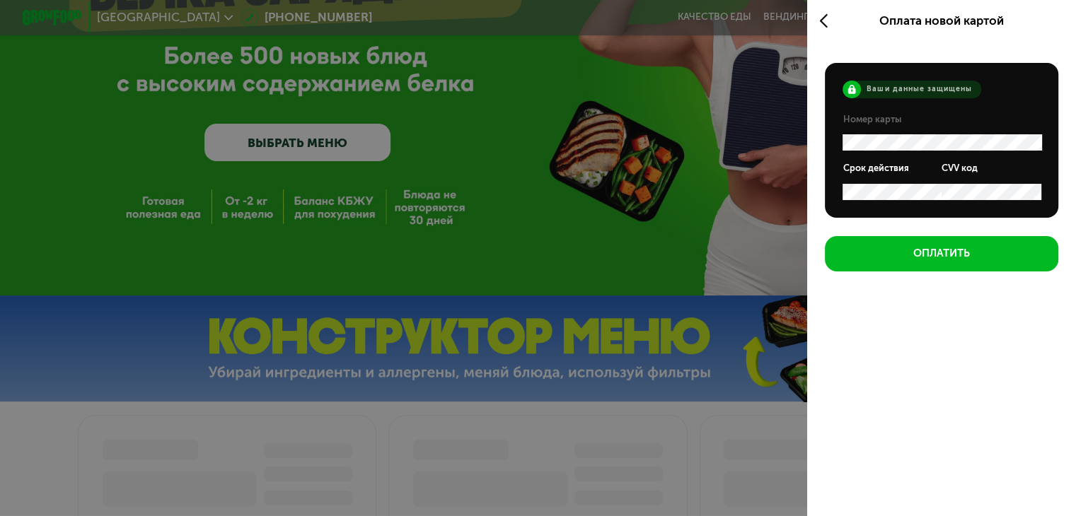
scroll to position [0, 0]
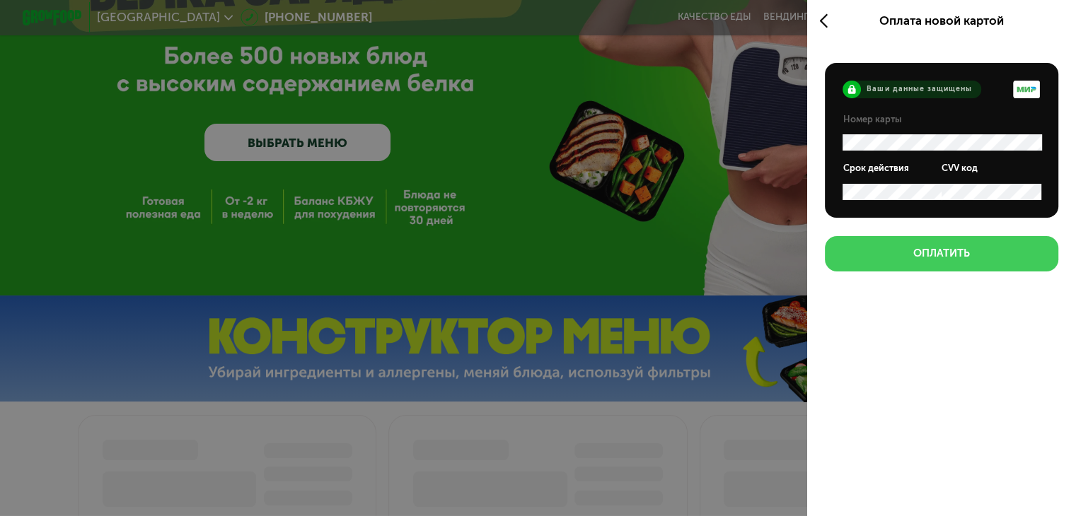
click at [958, 258] on div "Оплатить" at bounding box center [941, 253] width 57 height 15
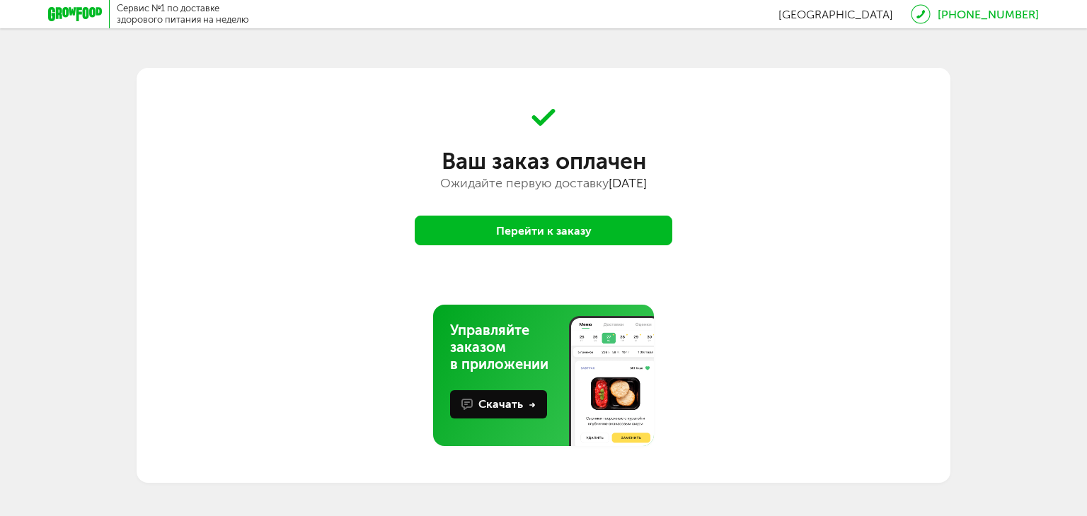
click at [583, 238] on button "Перейти к заказу" at bounding box center [544, 231] width 258 height 30
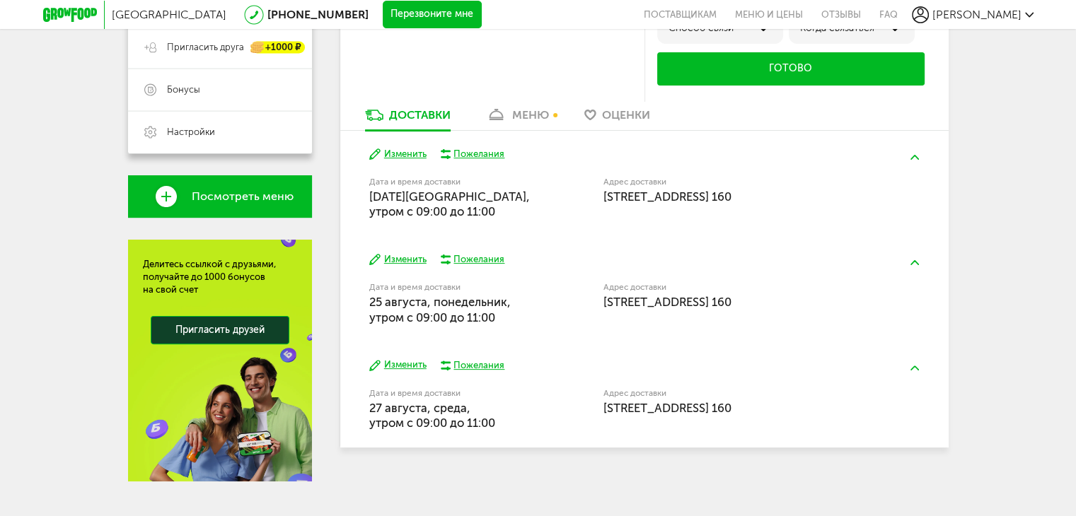
scroll to position [354, 0]
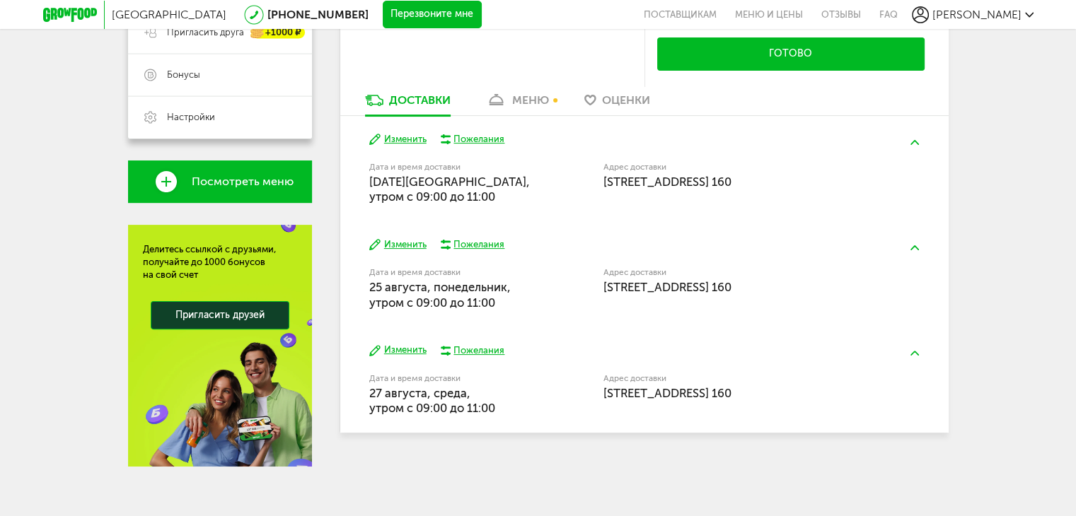
click at [1029, 185] on div "Москва 8 (800) 555-21-78 Перезвоните мне поставщикам Меню и цены Отзывы FAQ Кон…" at bounding box center [538, 84] width 1076 height 877
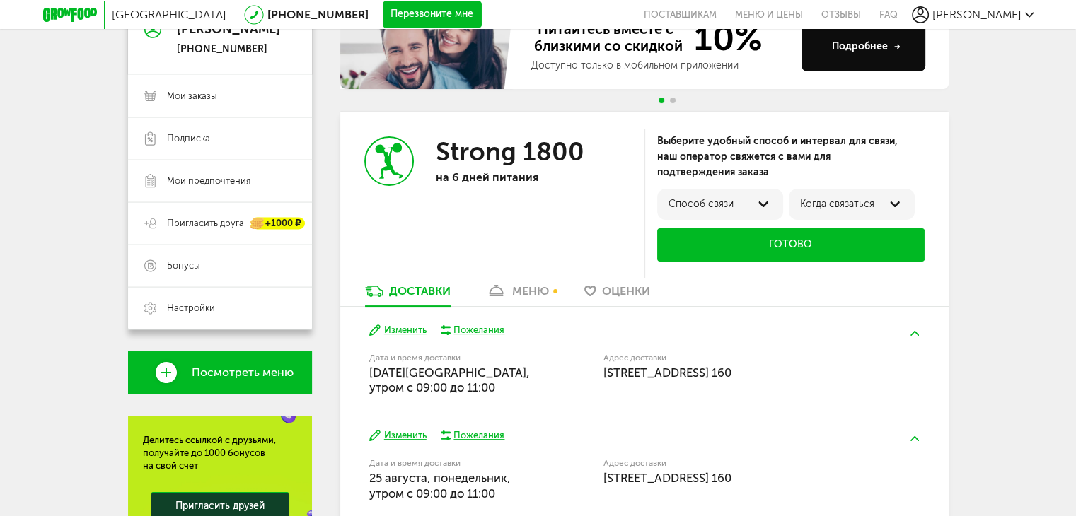
scroll to position [141, 0]
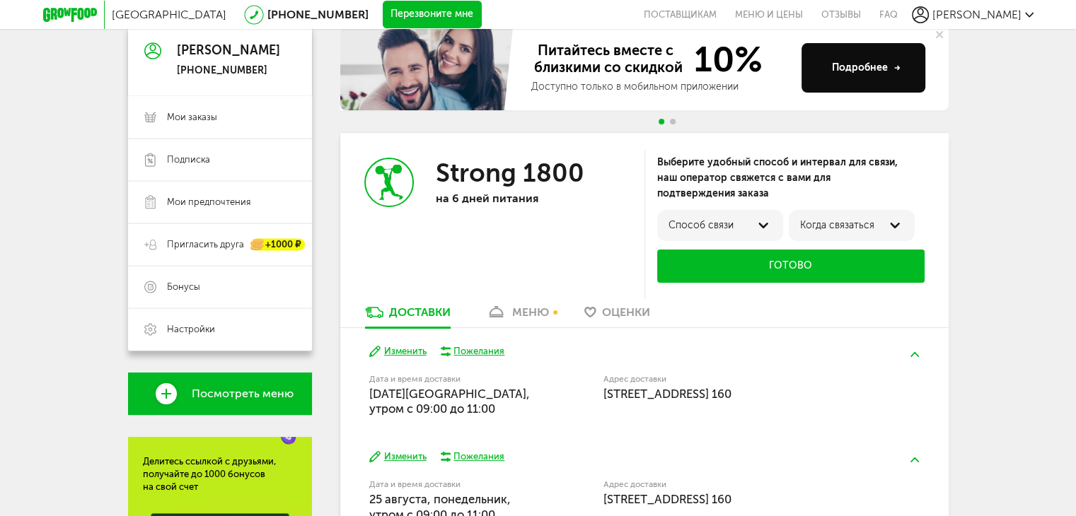
click at [452, 406] on span "22 августа, пятница, утром c 09:00 до 11:00" at bounding box center [449, 401] width 161 height 29
click at [528, 311] on div "меню" at bounding box center [530, 312] width 37 height 13
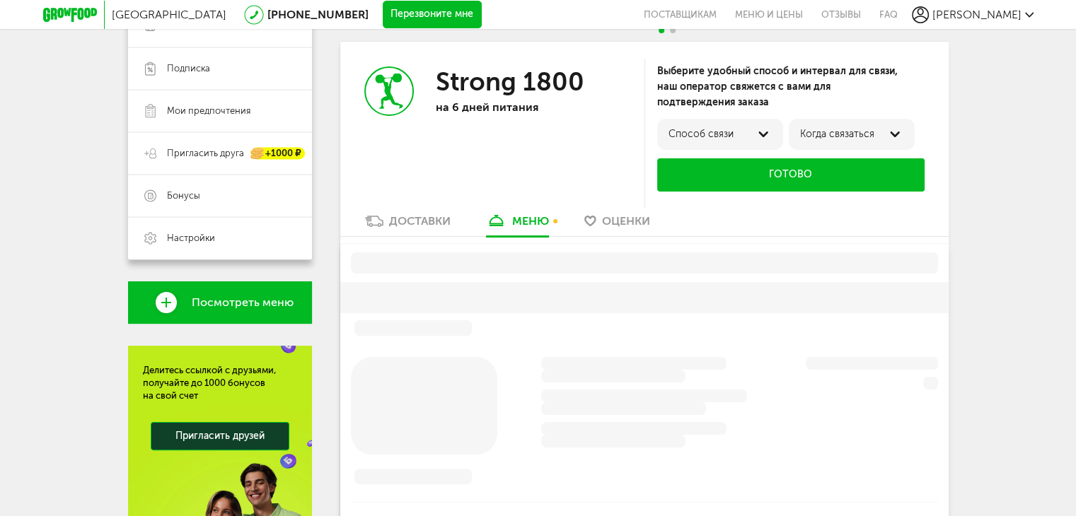
scroll to position [238, 0]
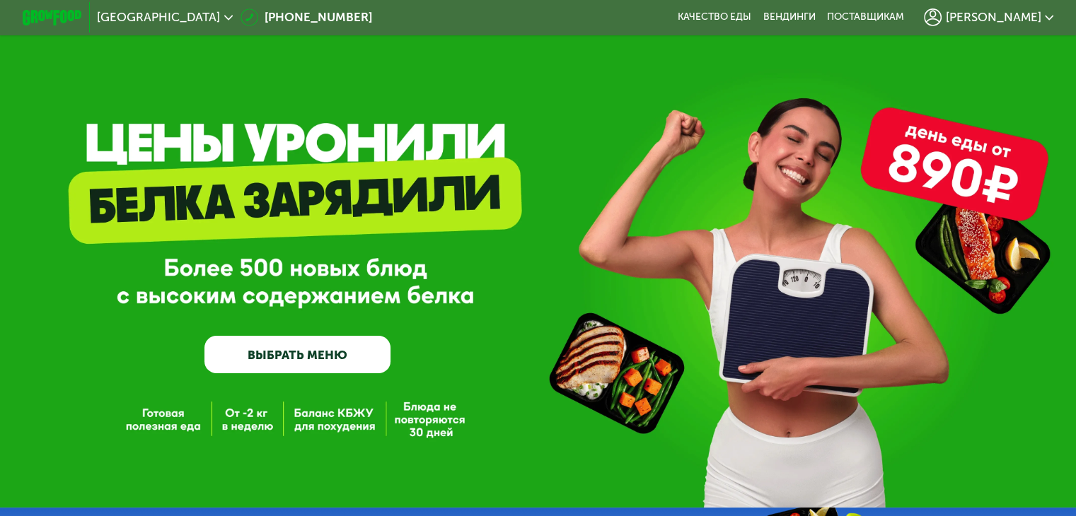
click at [1002, 22] on span "[PERSON_NAME]" at bounding box center [993, 17] width 96 height 12
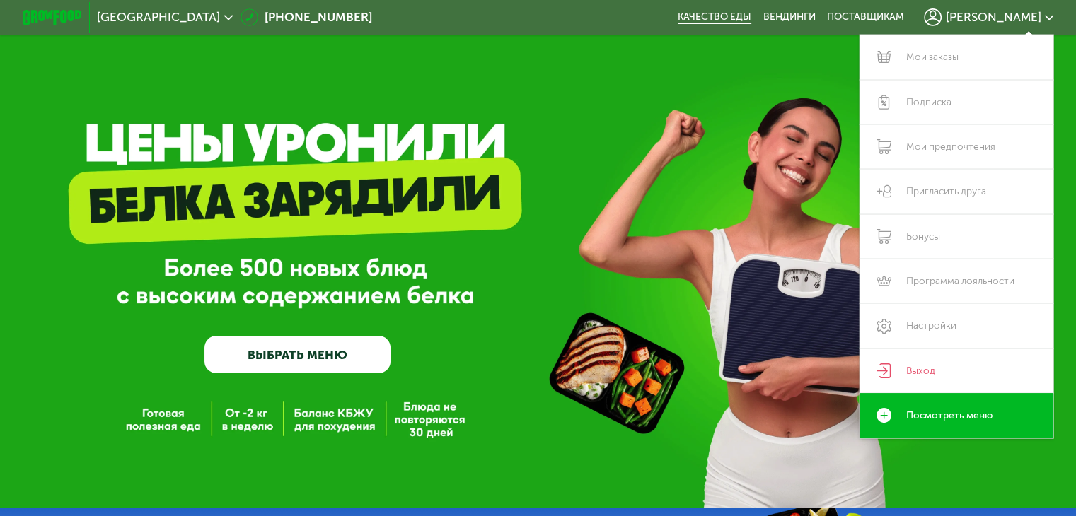
click at [744, 18] on link "Качество еды" at bounding box center [715, 17] width 74 height 12
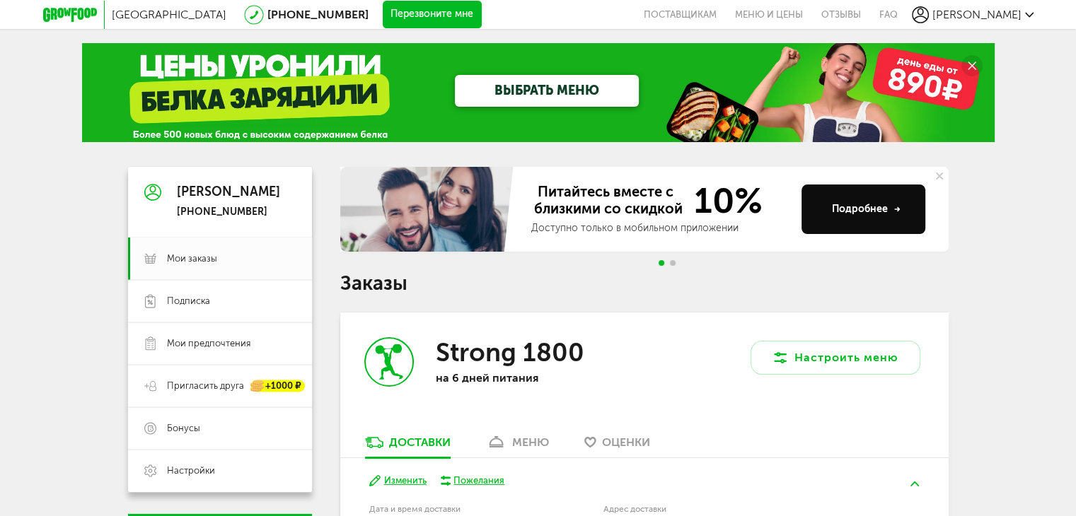
click at [975, 63] on circle at bounding box center [971, 65] width 21 height 21
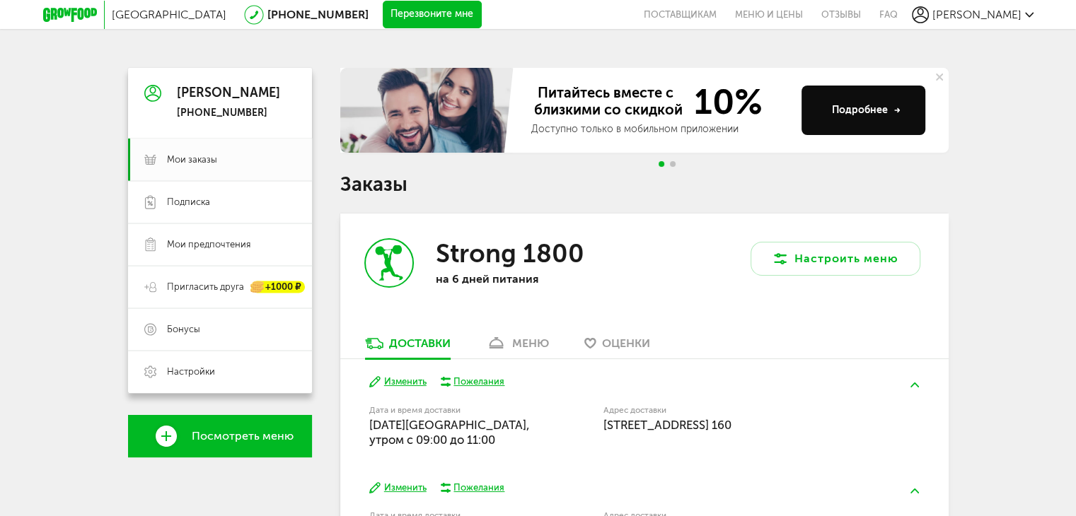
click at [610, 348] on span "Оценки" at bounding box center [626, 343] width 48 height 13
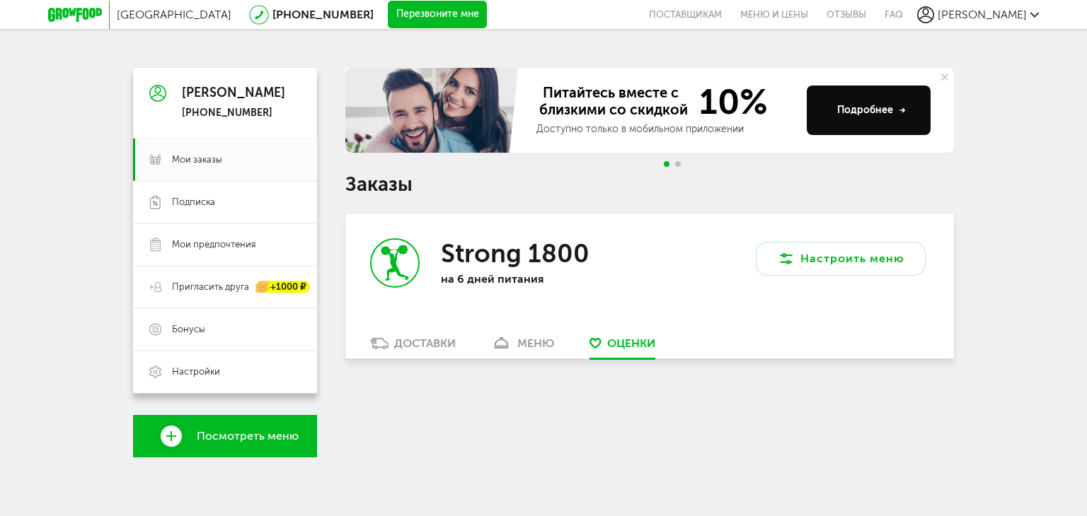
click at [528, 357] on link "меню" at bounding box center [522, 347] width 77 height 23
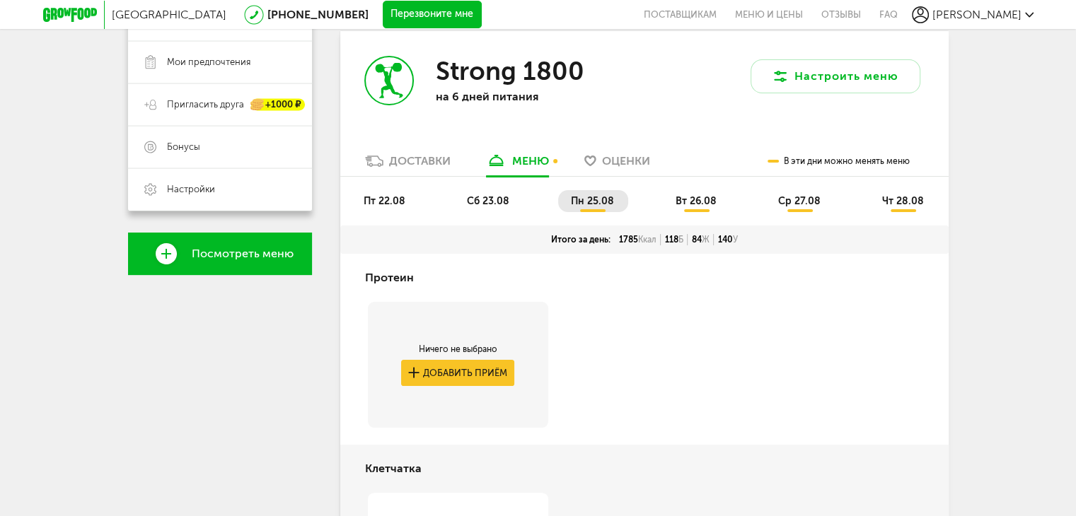
scroll to position [178, 0]
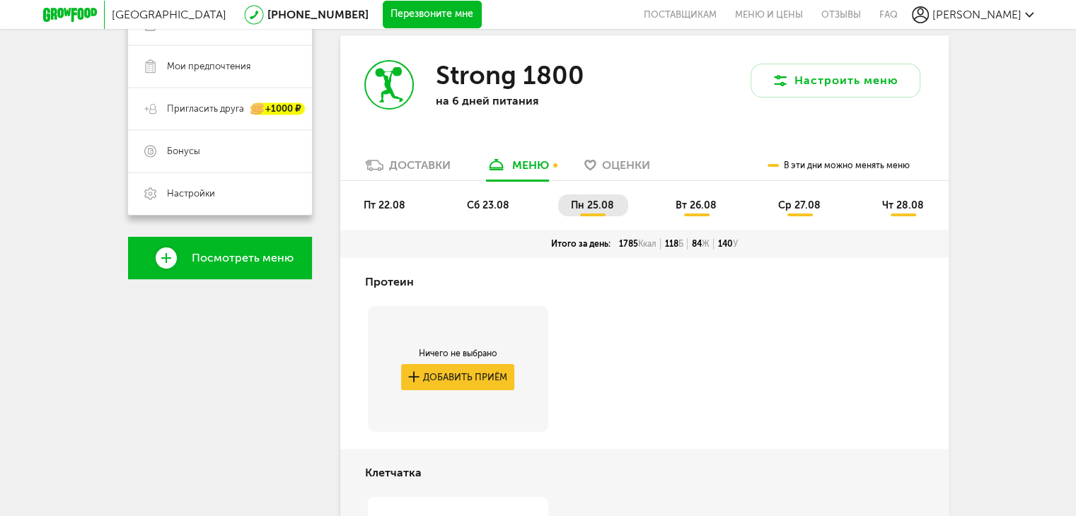
click at [386, 205] on span "пт 22.08" at bounding box center [385, 205] width 42 height 12
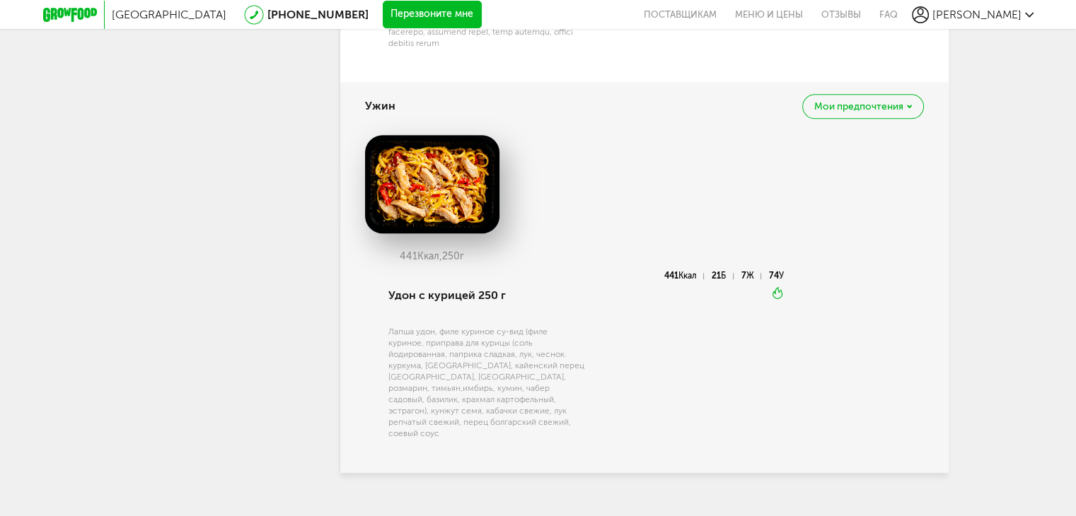
scroll to position [1647, 0]
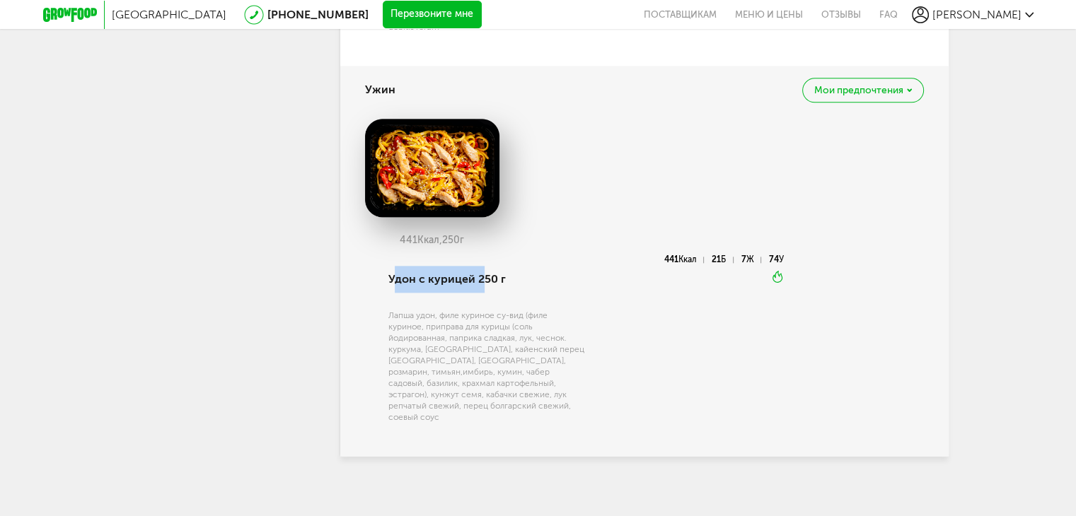
drag, startPoint x: 478, startPoint y: 277, endPoint x: 393, endPoint y: 281, distance: 85.0
click at [394, 281] on div "Удон с курицей 250 г" at bounding box center [486, 279] width 196 height 48
click at [393, 281] on div "Удон с курицей 250 г" at bounding box center [486, 279] width 196 height 48
drag, startPoint x: 391, startPoint y: 281, endPoint x: 457, endPoint y: 283, distance: 65.8
click at [457, 283] on div "Удон с курицей 250 г" at bounding box center [486, 279] width 196 height 48
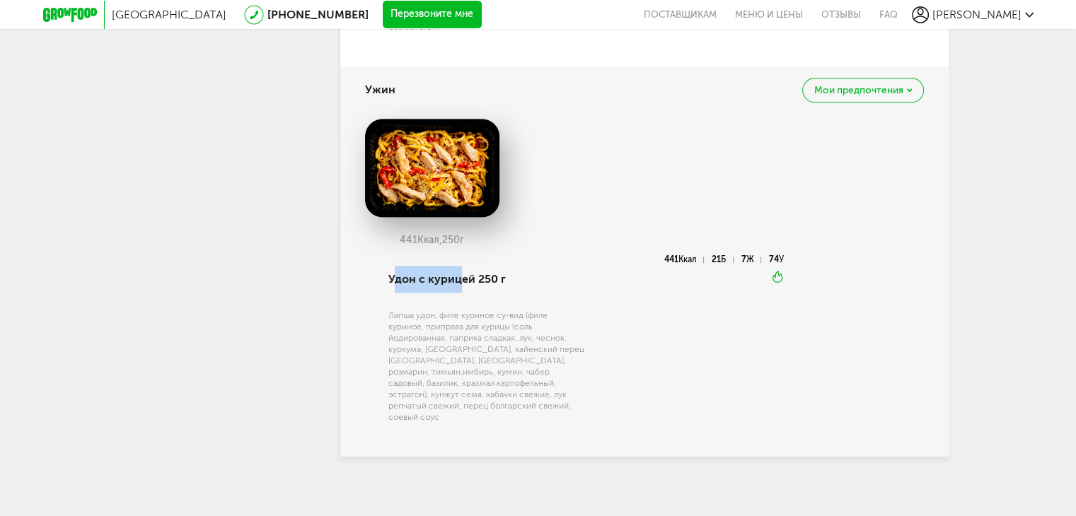
click at [437, 273] on div "Удон с курицей 250 г" at bounding box center [486, 279] width 196 height 48
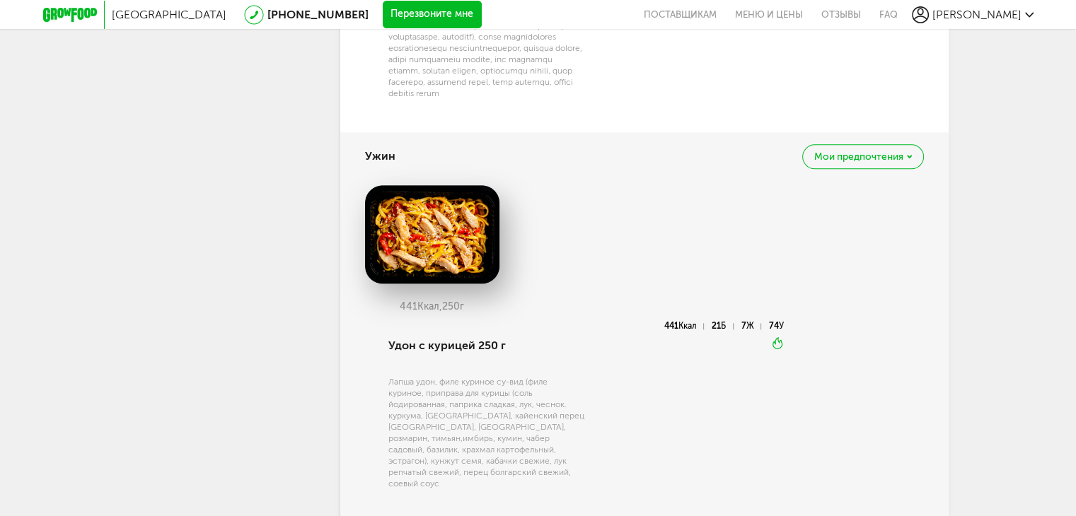
scroll to position [1576, 0]
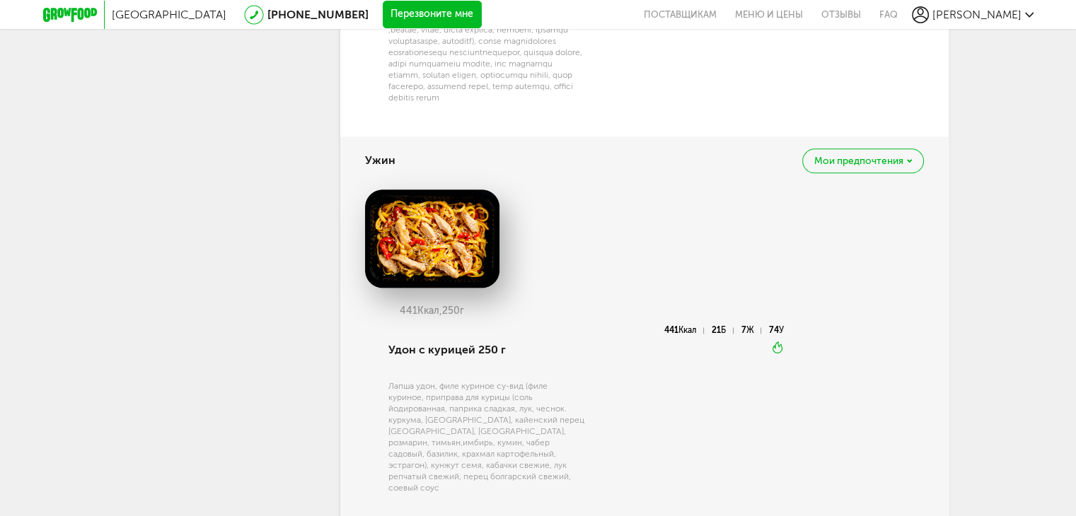
click at [876, 158] on span "Мои предпочтения" at bounding box center [858, 161] width 89 height 10
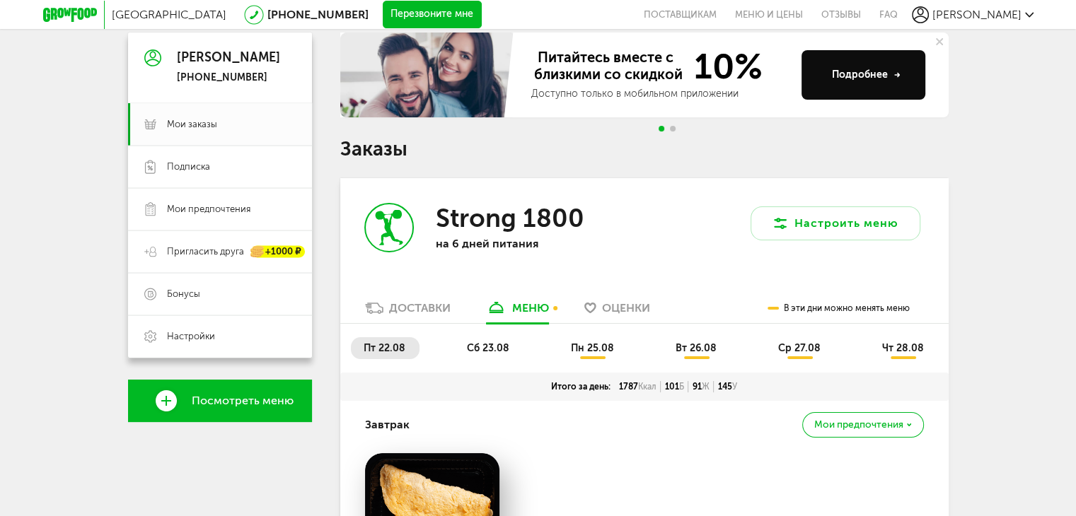
scroll to position [71, 0]
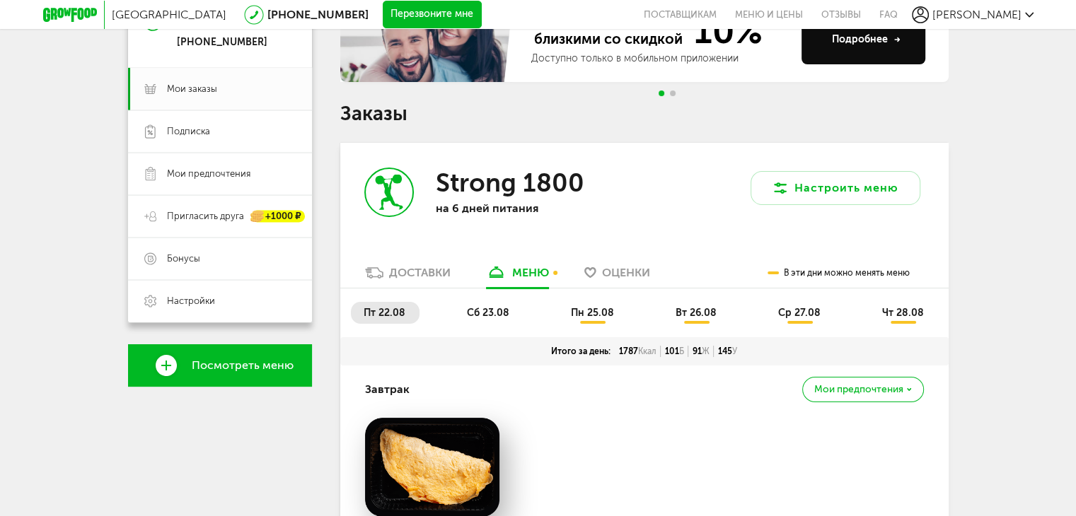
click at [685, 312] on span "вт 26.08" at bounding box center [696, 313] width 41 height 12
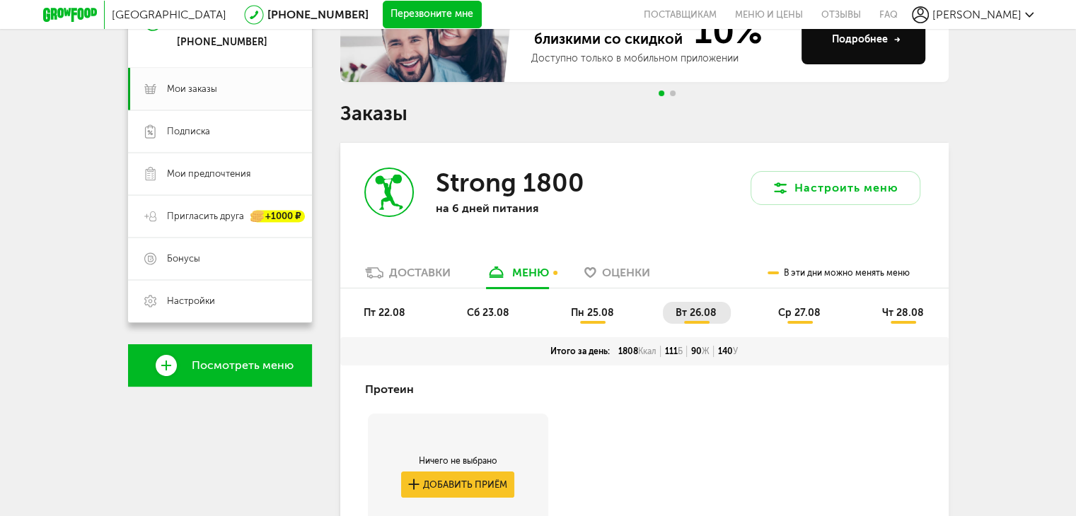
click at [615, 321] on li "пн 25.08" at bounding box center [593, 313] width 70 height 22
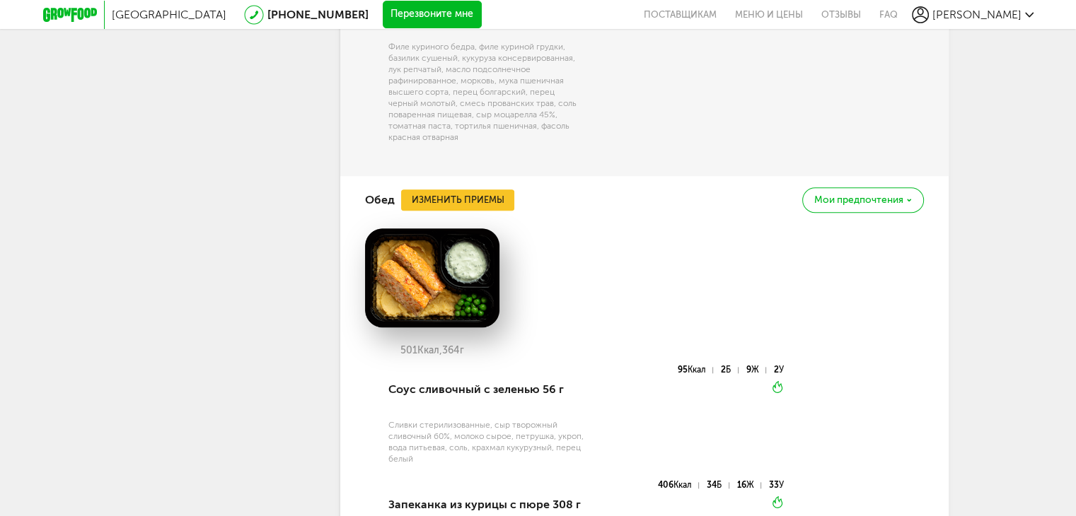
scroll to position [1415, 0]
